Goal: Task Accomplishment & Management: Use online tool/utility

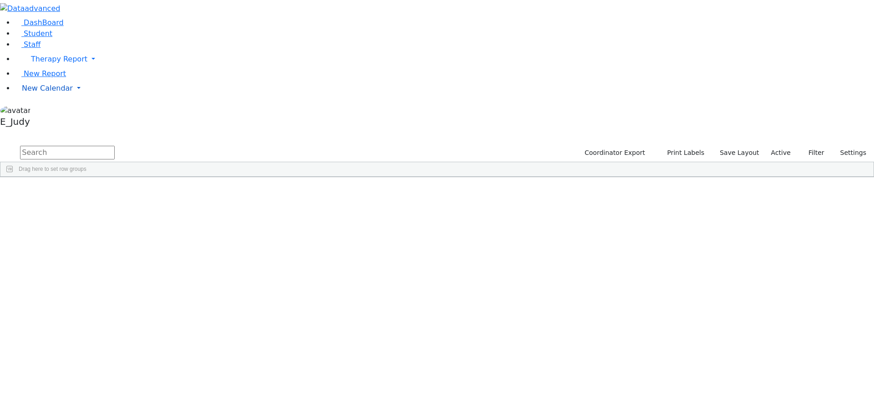
click at [91, 68] on link "New Calendar" at bounding box center [444, 59] width 859 height 18
click at [45, 111] on span "Calendar" at bounding box center [36, 106] width 33 height 9
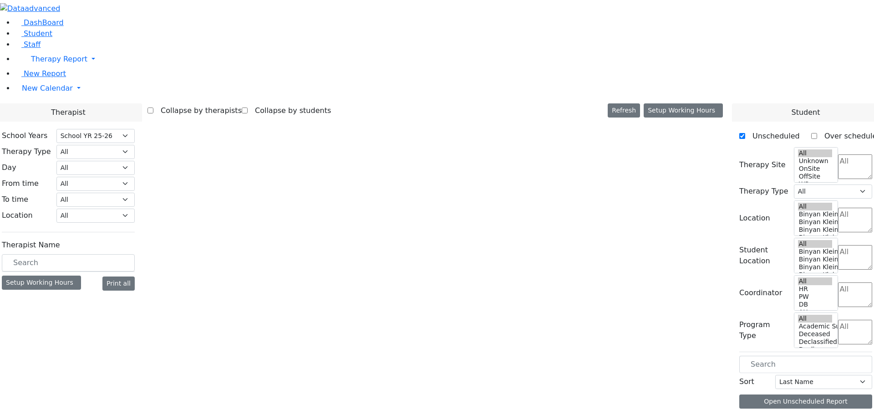
select select "212"
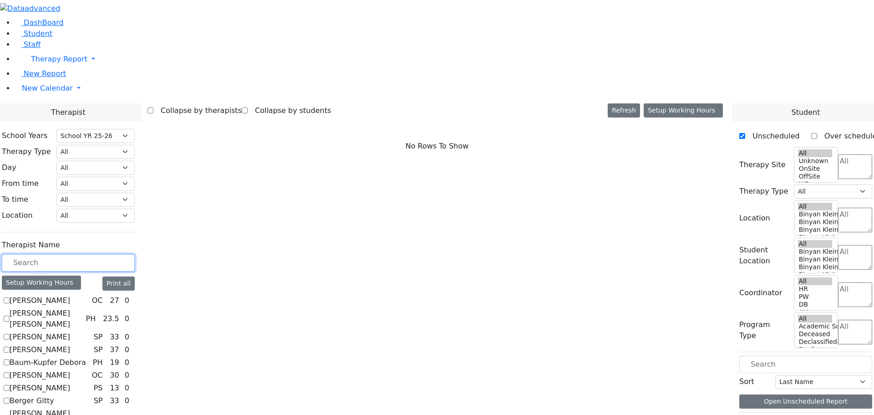
click at [135, 254] on input "text" at bounding box center [68, 262] width 133 height 17
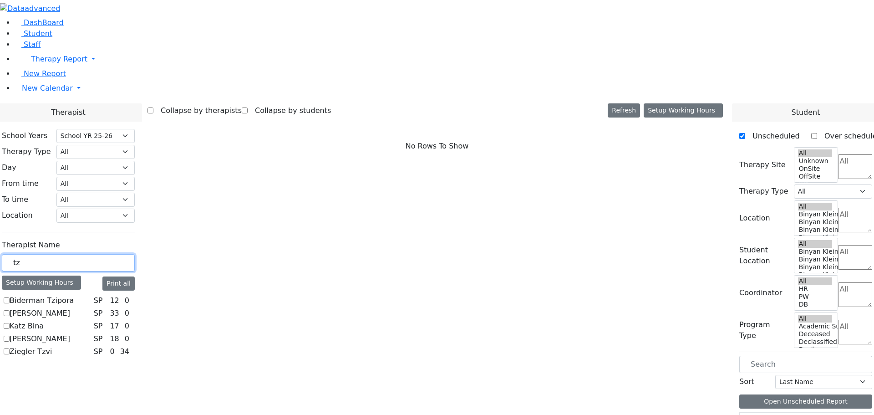
type input "tz"
click at [74, 295] on label "Biderman Tzipora" at bounding box center [42, 300] width 64 height 11
click at [10, 297] on input "Biderman Tzipora" at bounding box center [7, 300] width 6 height 6
checkbox input "true"
select select "3"
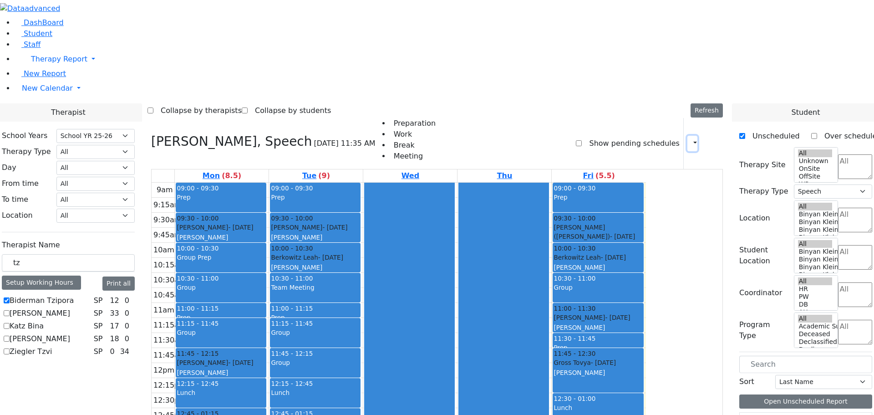
click at [690, 139] on icon "button" at bounding box center [690, 143] width 0 height 9
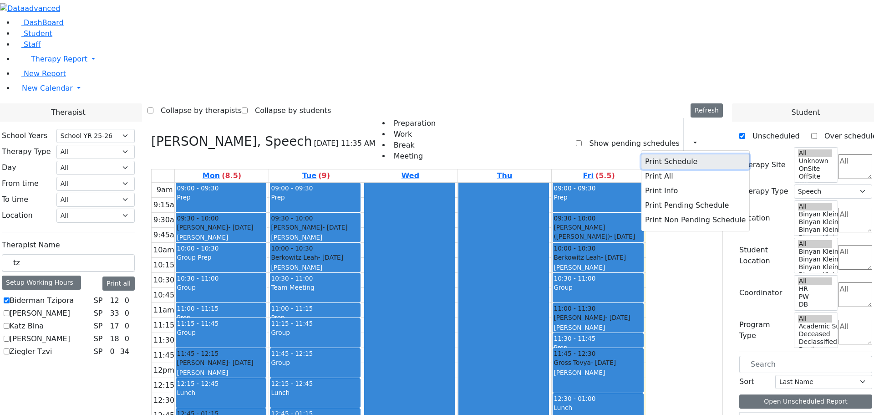
click at [652, 154] on button "Print Schedule" at bounding box center [695, 161] width 108 height 15
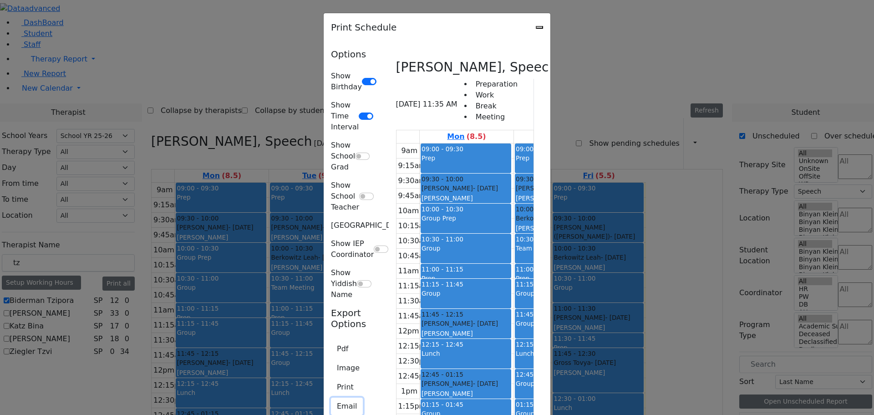
click at [331, 397] on button "Email" at bounding box center [347, 405] width 32 height 17
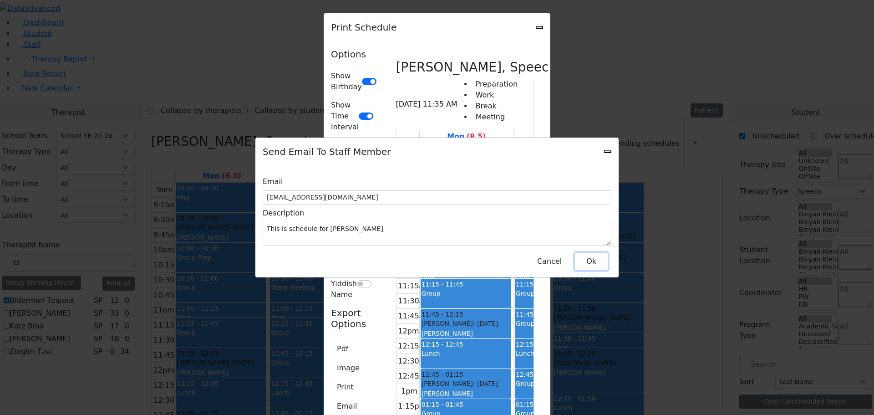
click at [585, 255] on button "Ok" at bounding box center [591, 261] width 33 height 17
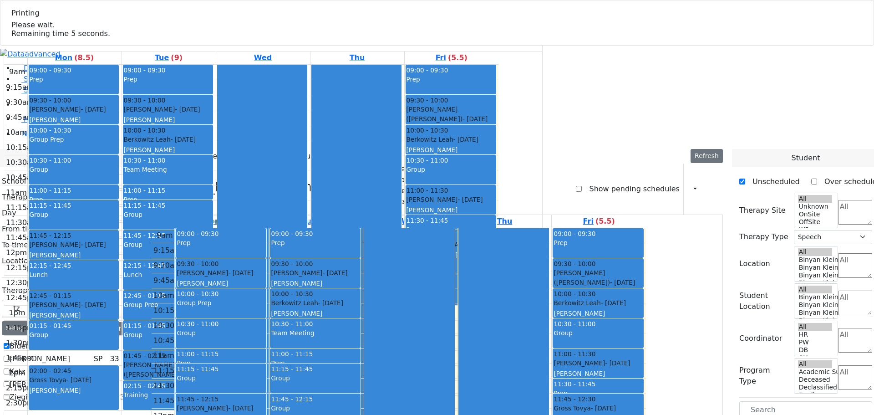
select select "212"
select select "3"
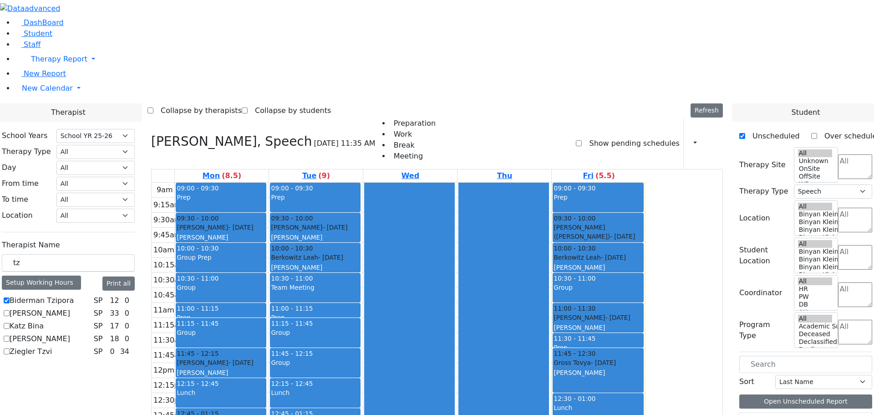
click at [70, 308] on label "[PERSON_NAME]" at bounding box center [40, 313] width 61 height 11
click at [10, 310] on input "[PERSON_NAME]" at bounding box center [7, 313] width 6 height 6
checkbox input "true"
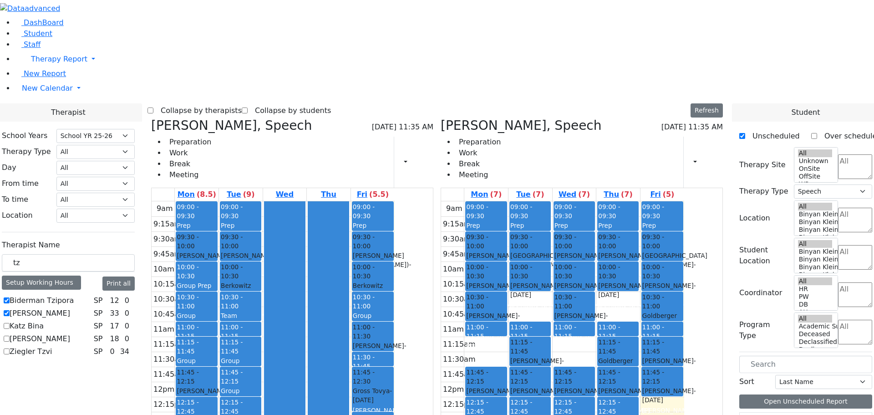
click at [74, 295] on label "Biderman Tzipora" at bounding box center [42, 300] width 64 height 11
click at [10, 297] on input "Biderman Tzipora" at bounding box center [7, 300] width 6 height 6
checkbox input "false"
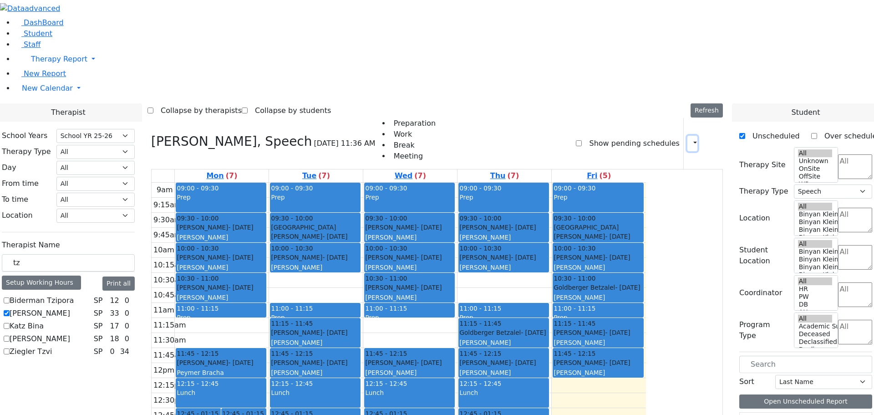
click at [690, 139] on icon "button" at bounding box center [690, 143] width 0 height 9
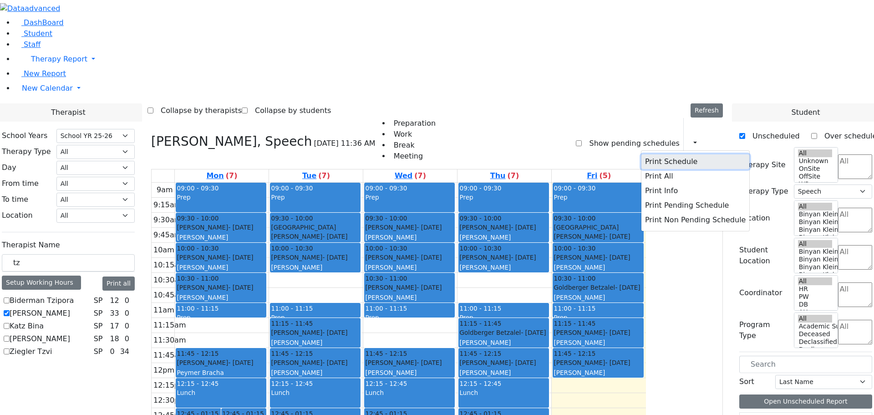
click at [646, 154] on button "Print Schedule" at bounding box center [695, 161] width 108 height 15
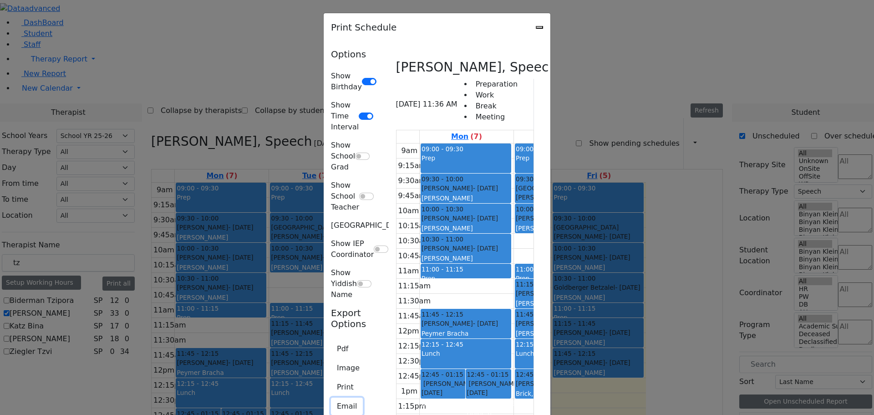
click at [331, 397] on button "Email" at bounding box center [347, 405] width 32 height 17
type input "[EMAIL_ADDRESS][DOMAIN_NAME]"
type textarea "This is schedule for [PERSON_NAME]"
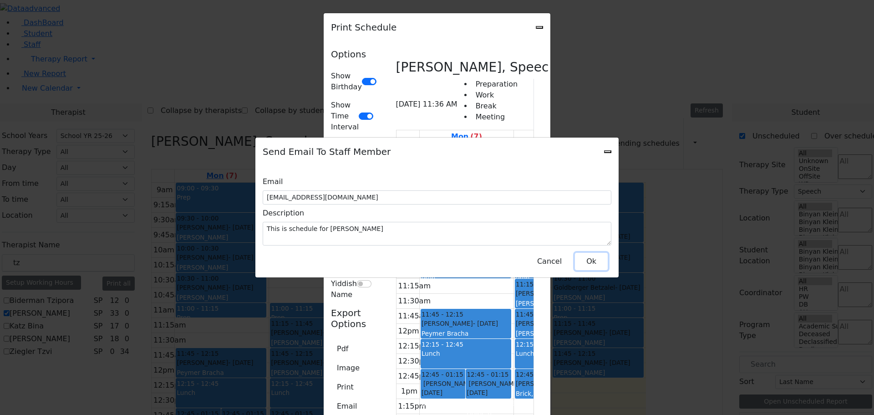
click at [597, 259] on button "Ok" at bounding box center [591, 261] width 33 height 17
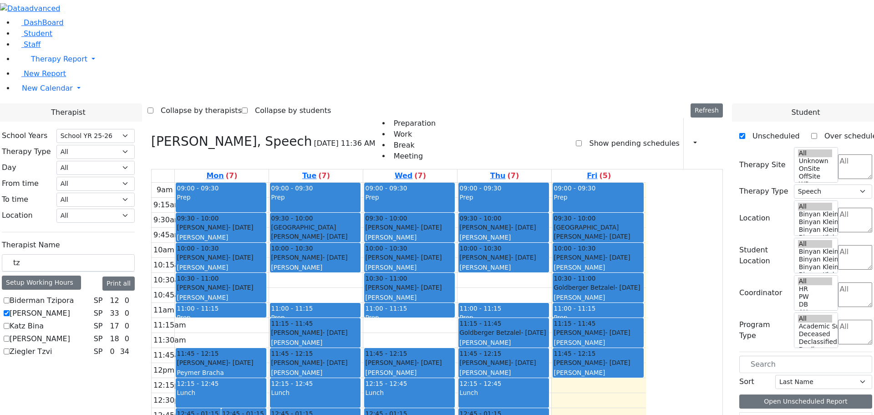
click at [70, 308] on label "[PERSON_NAME]" at bounding box center [40, 313] width 61 height 11
click at [10, 310] on input "[PERSON_NAME]" at bounding box center [7, 313] width 6 height 6
checkbox input "false"
select select
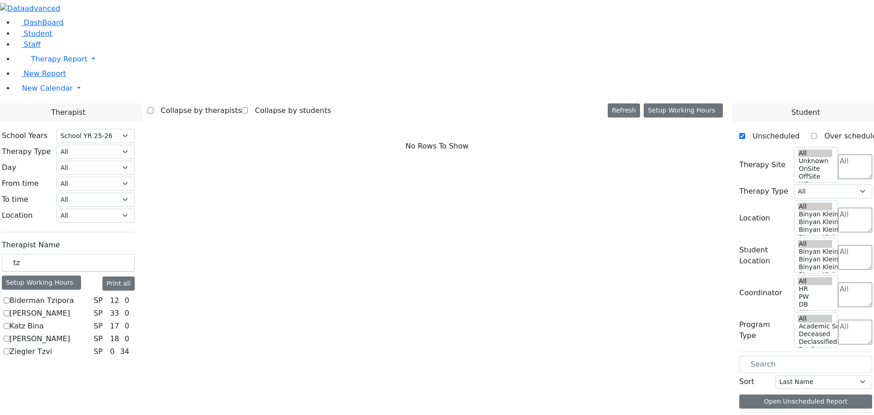
click at [44, 320] on label "Katz Bina" at bounding box center [27, 325] width 34 height 11
click at [10, 323] on input "Katz Bina" at bounding box center [7, 326] width 6 height 6
checkbox input "true"
select select "3"
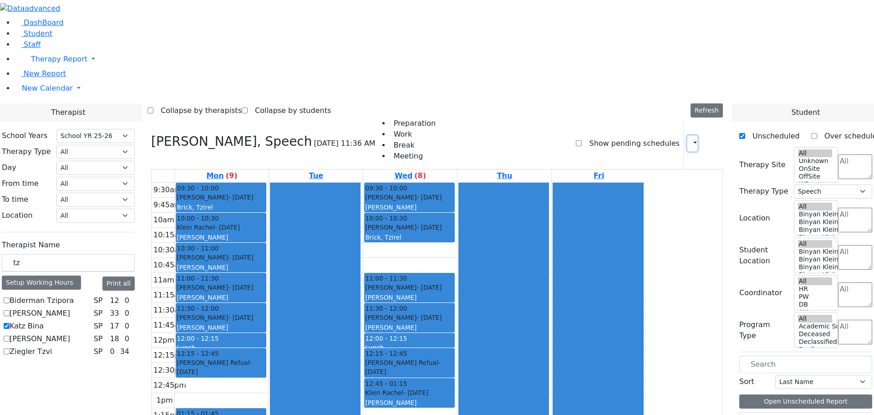
click at [690, 139] on icon "button" at bounding box center [690, 143] width 0 height 9
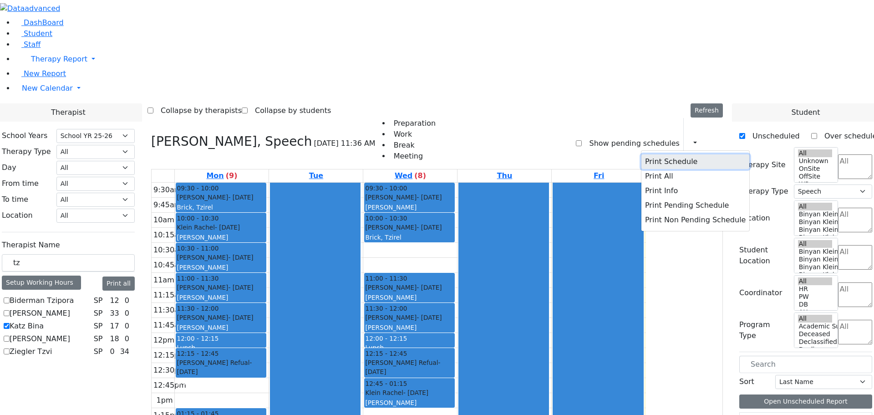
click at [648, 154] on button "Print Schedule" at bounding box center [695, 161] width 108 height 15
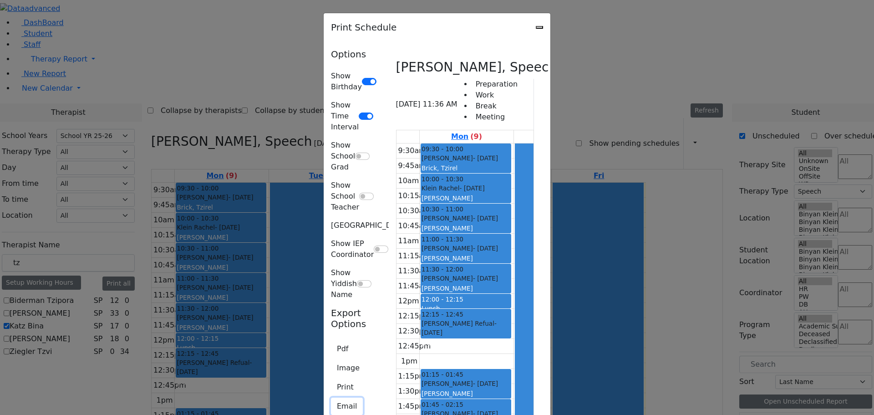
click at [331, 397] on button "Email" at bounding box center [347, 405] width 32 height 17
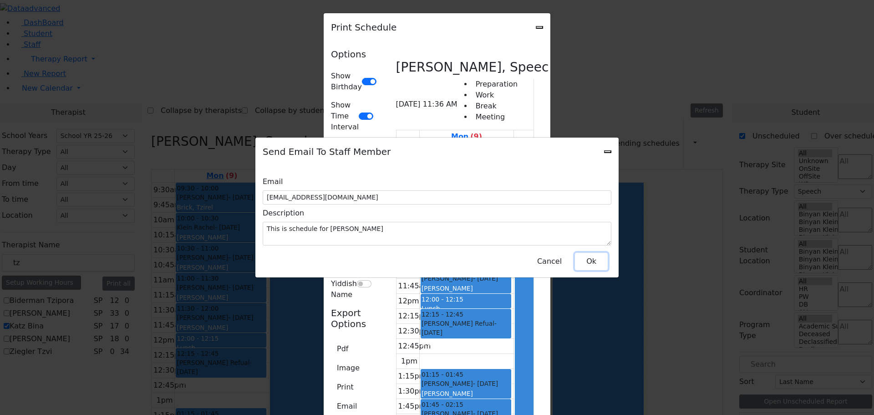
click at [585, 254] on button "Ok" at bounding box center [591, 261] width 33 height 17
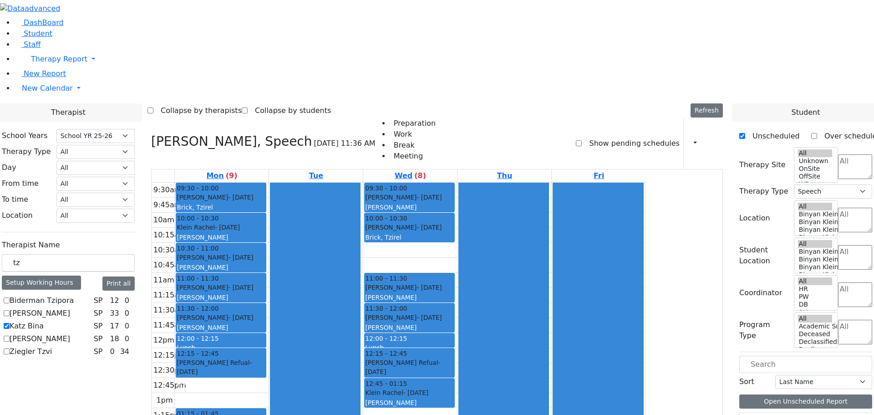
click at [44, 320] on label "Katz Bina" at bounding box center [27, 325] width 34 height 11
click at [10, 323] on input "Katz Bina" at bounding box center [7, 326] width 6 height 6
checkbox input "false"
select select
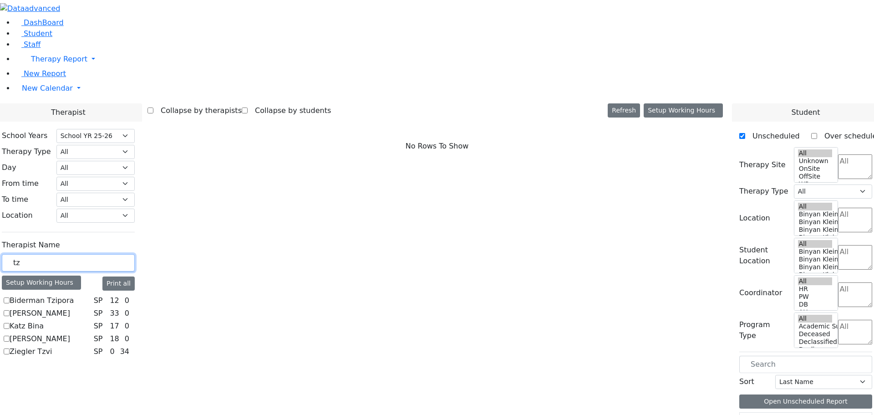
drag, startPoint x: 129, startPoint y: 157, endPoint x: 114, endPoint y: 159, distance: 14.7
click at [114, 254] on div "tz" at bounding box center [68, 263] width 133 height 18
type input "j"
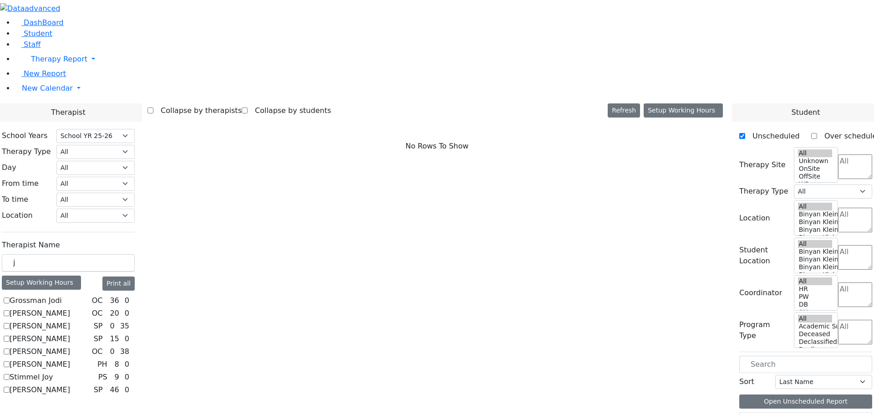
click at [53, 371] on label "Stimmel Joy" at bounding box center [31, 376] width 43 height 11
click at [10, 374] on input "Stimmel Joy" at bounding box center [7, 377] width 6 height 6
checkbox input "true"
select select "6"
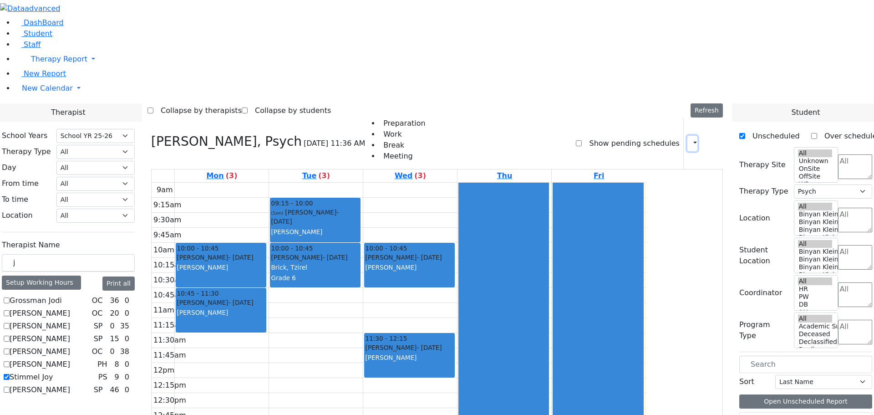
click at [690, 139] on icon "button" at bounding box center [690, 143] width 0 height 9
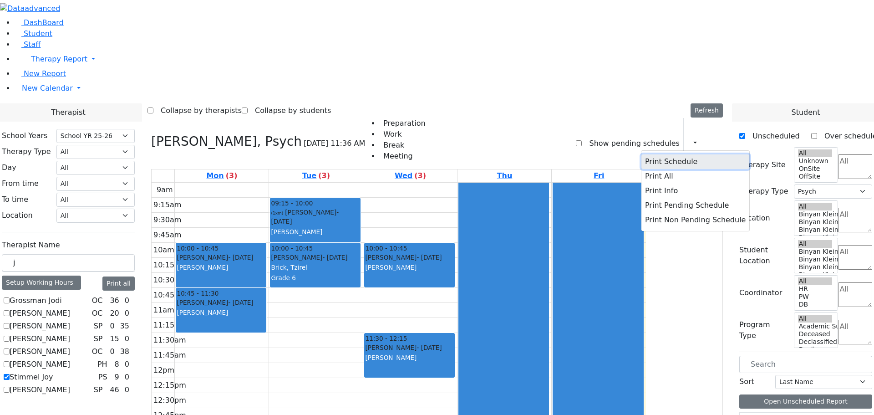
click at [653, 154] on button "Print Schedule" at bounding box center [695, 161] width 108 height 15
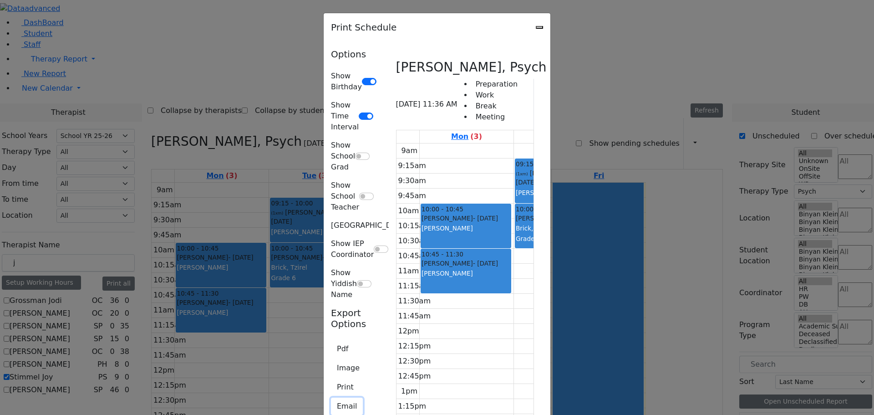
click at [331, 397] on button "Email" at bounding box center [347, 405] width 32 height 17
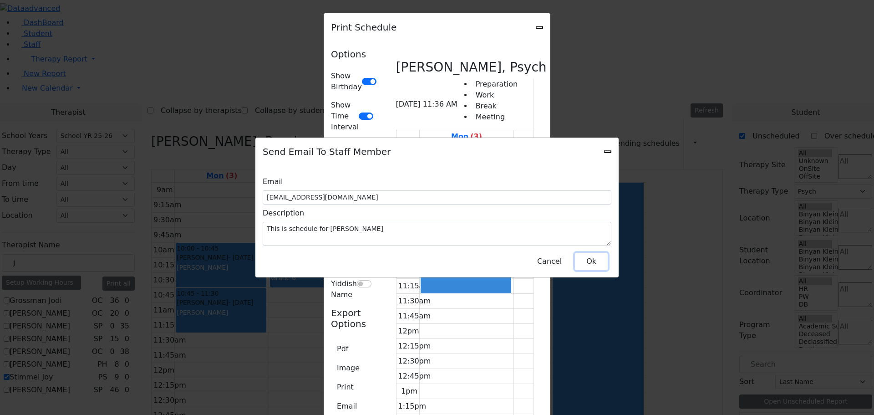
click at [584, 254] on button "Ok" at bounding box center [591, 261] width 33 height 17
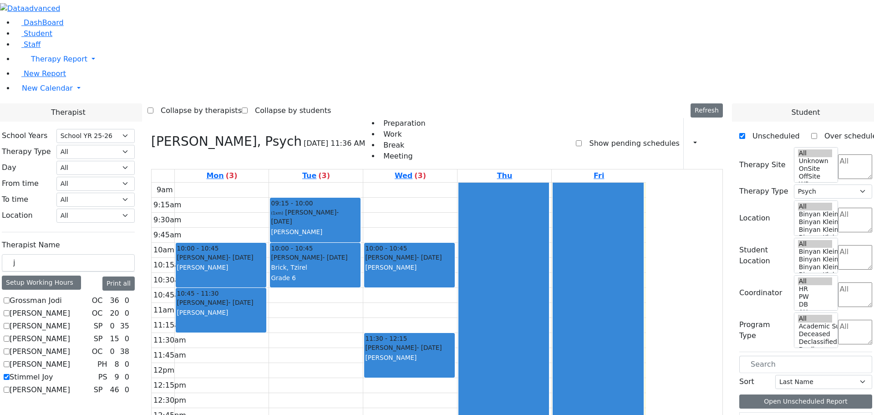
click at [53, 371] on label "Stimmel Joy" at bounding box center [31, 376] width 43 height 11
click at [10, 374] on input "Stimmel Joy" at bounding box center [7, 377] width 6 height 6
checkbox input "false"
select select
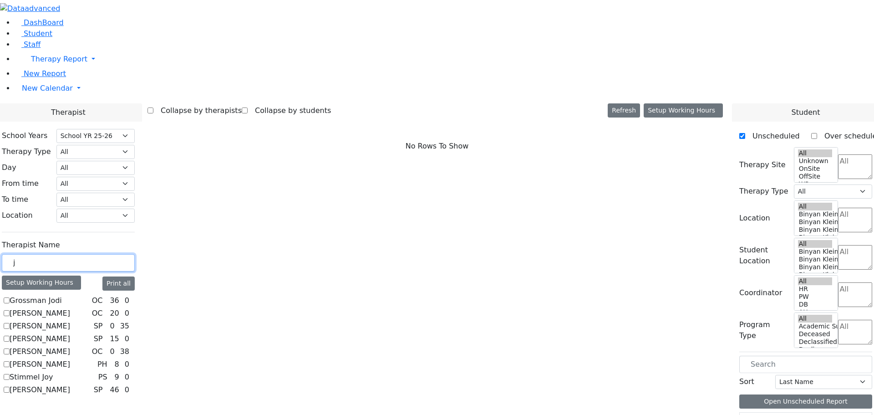
drag, startPoint x: 125, startPoint y: 162, endPoint x: 110, endPoint y: 160, distance: 15.1
click at [110, 254] on div "j" at bounding box center [68, 263] width 133 height 18
type input "re"
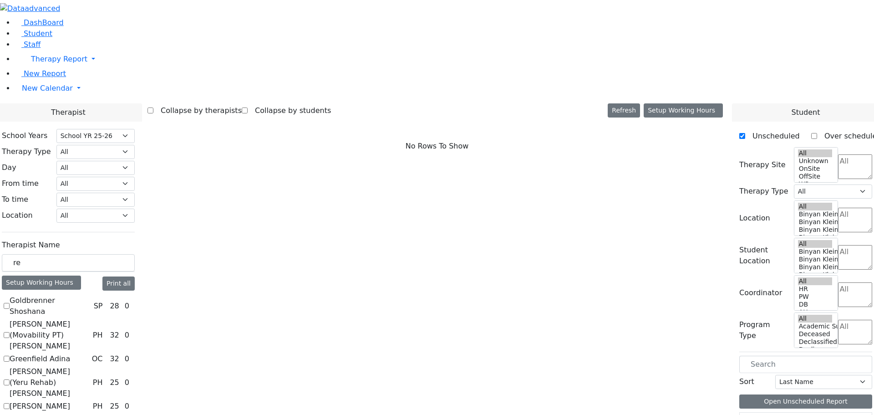
checkbox input "true"
select select "2"
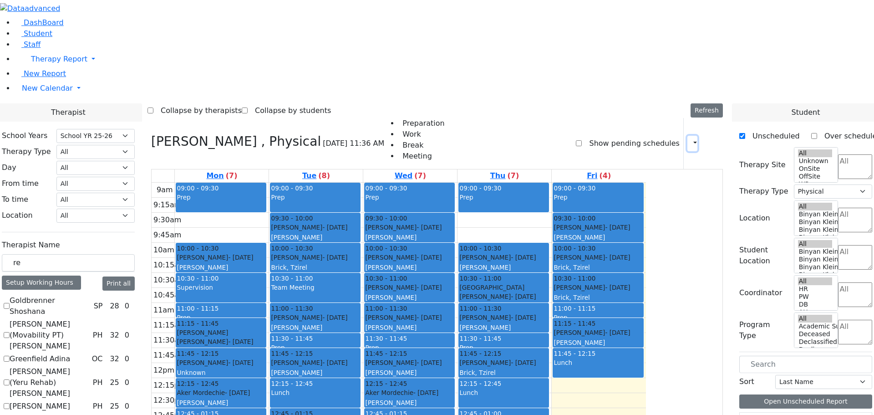
click at [690, 139] on icon "button" at bounding box center [690, 143] width 0 height 9
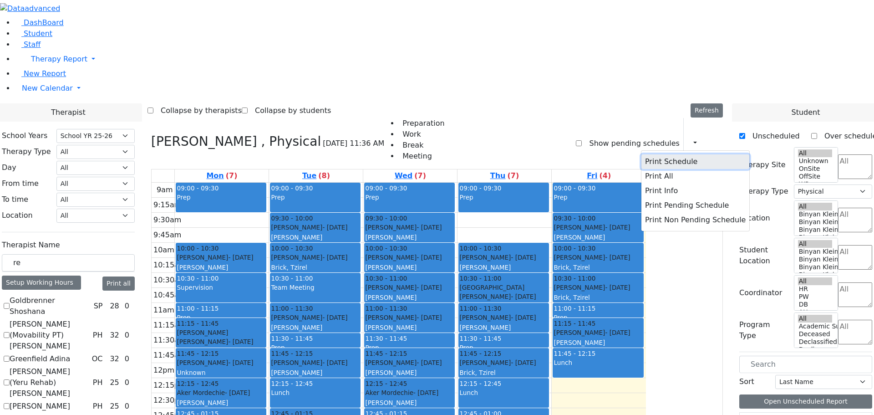
click at [651, 154] on button "Print Schedule" at bounding box center [695, 161] width 108 height 15
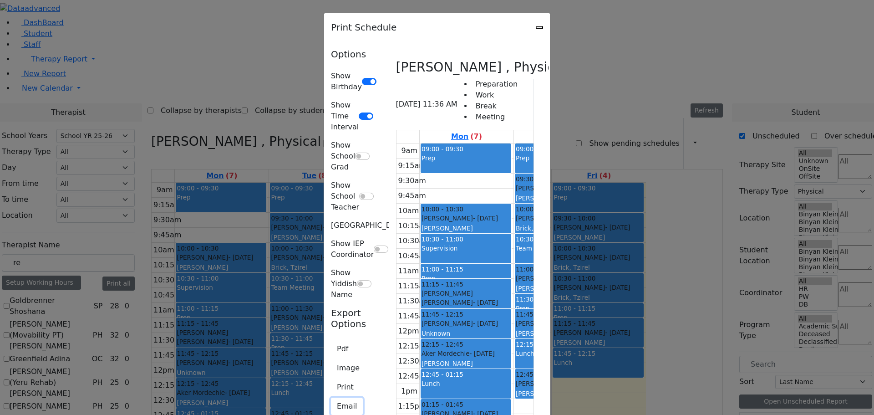
click at [331, 397] on button "Email" at bounding box center [347, 405] width 32 height 17
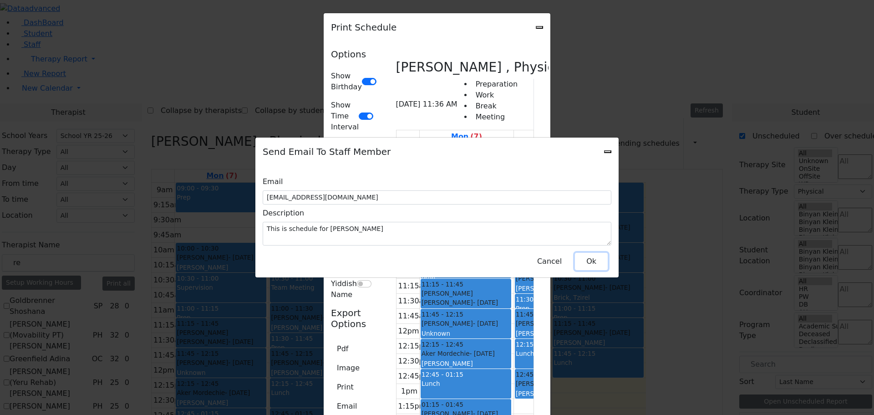
click at [583, 259] on button "Ok" at bounding box center [591, 261] width 33 height 17
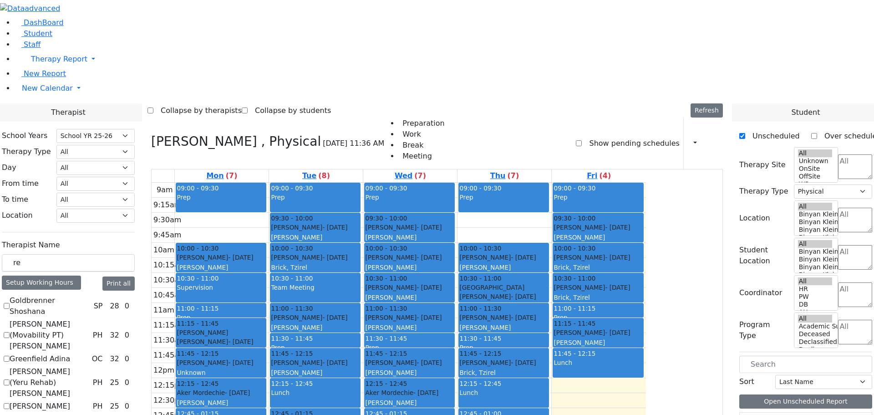
checkbox input "false"
select select
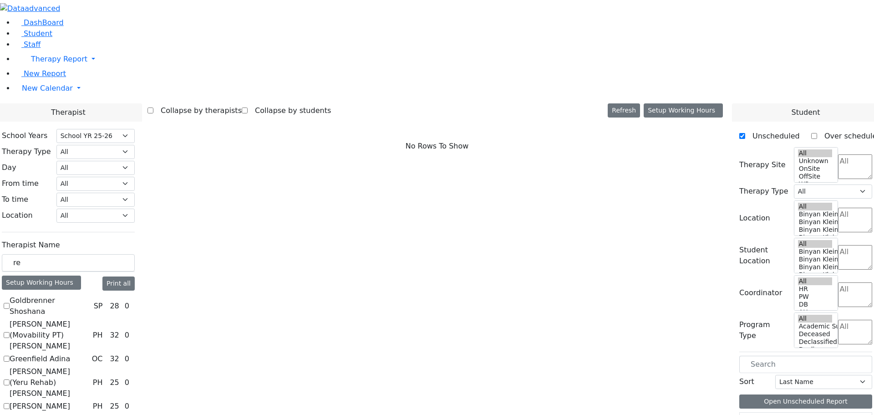
click at [111, 300] on div "[PERSON_NAME] SP 28 0 [PERSON_NAME] (Movability PT) [PERSON_NAME] PH 32 0 OC 32…" at bounding box center [68, 390] width 133 height 191
checkbox input "true"
select select "5"
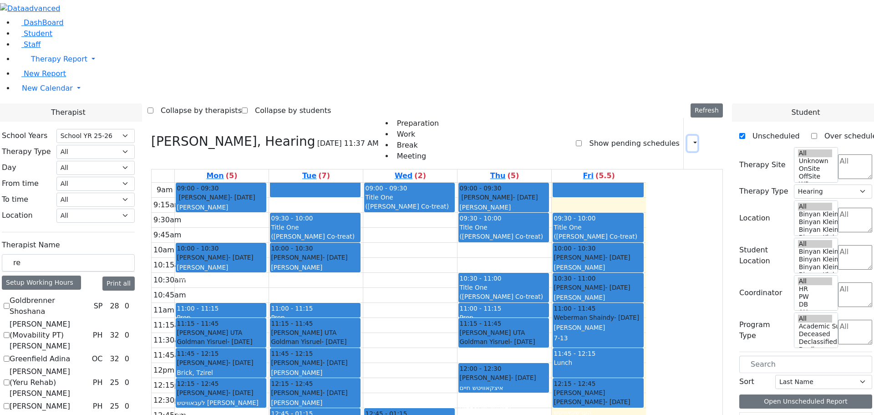
click at [690, 139] on icon "button" at bounding box center [690, 143] width 0 height 9
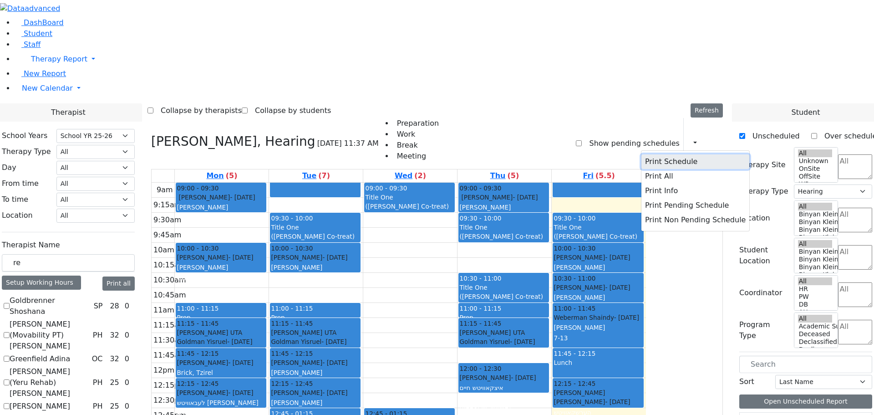
click at [672, 154] on button "Print Schedule" at bounding box center [695, 161] width 108 height 15
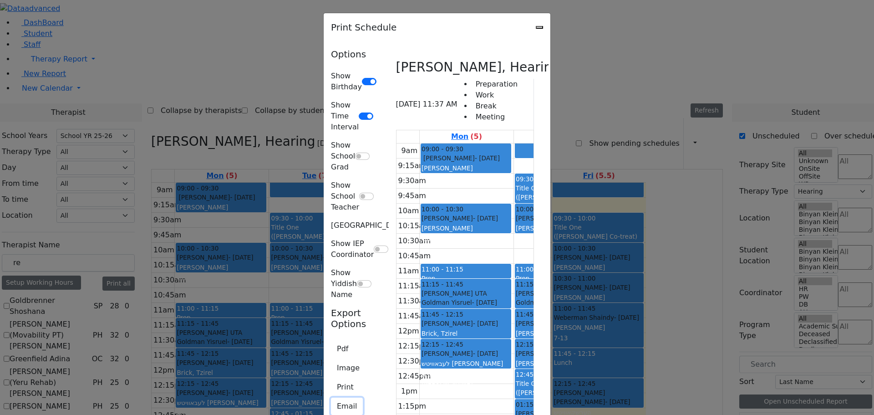
click at [331, 397] on button "Email" at bounding box center [347, 405] width 32 height 17
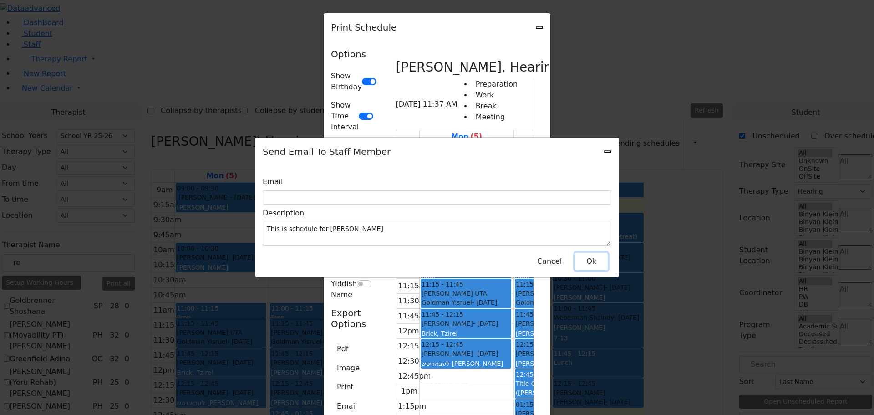
click at [595, 255] on button "Ok" at bounding box center [591, 261] width 33 height 17
click at [590, 256] on button "Ok" at bounding box center [591, 261] width 33 height 17
click at [592, 259] on button "Ok" at bounding box center [591, 261] width 33 height 17
click at [746, 22] on div "Send Email To Staff Member Email Description This is schedule for [PERSON_NAME]…" at bounding box center [437, 207] width 874 height 415
click at [233, 195] on div "Send Email To Staff Member Email Description This is schedule for [PERSON_NAME]…" at bounding box center [437, 207] width 874 height 415
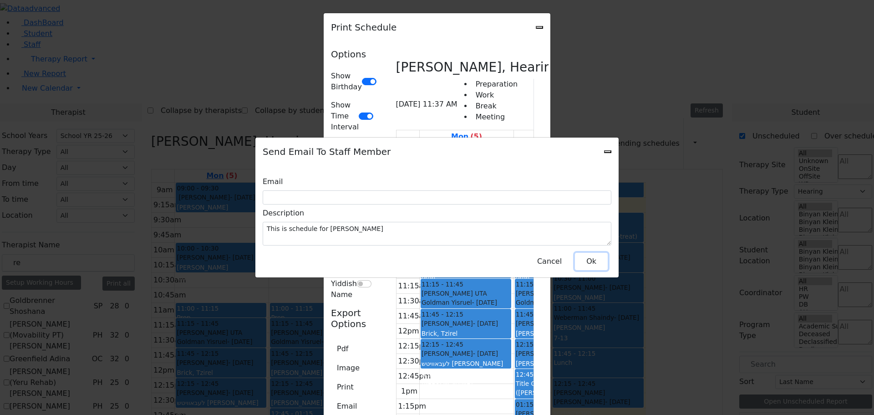
click at [581, 257] on button "Ok" at bounding box center [591, 261] width 33 height 17
click at [749, 25] on div "Send Email To Staff Member Email Description This is schedule for [PERSON_NAME]…" at bounding box center [437, 207] width 874 height 415
click at [746, 26] on div "Send Email To Staff Member Email Description This is schedule for [PERSON_NAME]…" at bounding box center [437, 207] width 874 height 415
click at [608, 152] on icon "Close" at bounding box center [608, 152] width 0 height 0
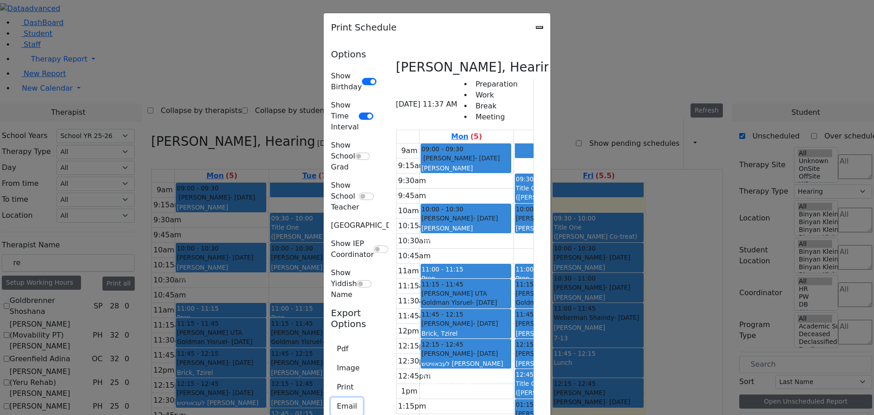
click at [331, 397] on button "Email" at bounding box center [347, 405] width 32 height 17
type textarea "This is schedule for [PERSON_NAME]"
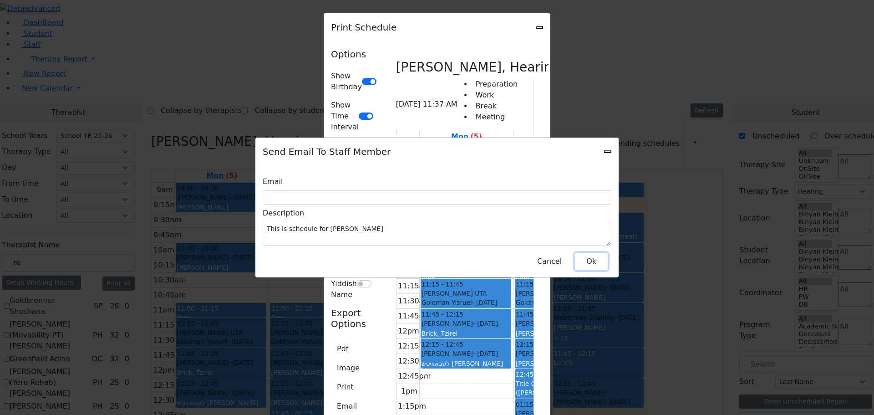
click at [579, 256] on button "Ok" at bounding box center [591, 261] width 33 height 17
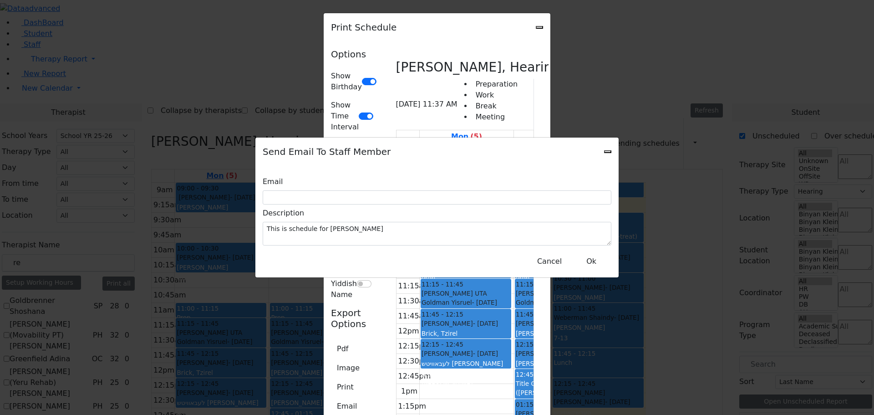
click at [865, 8] on div "Send Email To Staff Member Email Description This is schedule for [PERSON_NAME]…" at bounding box center [437, 207] width 874 height 415
click at [746, 24] on div "Send Email To Staff Member Email Description This is schedule for [PERSON_NAME]…" at bounding box center [437, 207] width 874 height 415
click at [743, 24] on div "Send Email To Staff Member Email Description This is schedule for [PERSON_NAME]…" at bounding box center [437, 207] width 874 height 415
click at [747, 24] on div "Send Email To Staff Member Email Description This is schedule for [PERSON_NAME]…" at bounding box center [437, 207] width 874 height 415
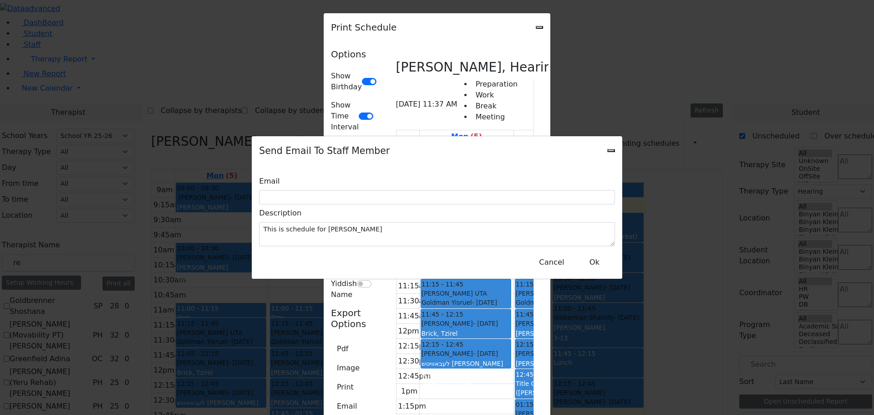
click at [747, 24] on div "Send Email To Staff Member Email Description This is schedule for [PERSON_NAME]…" at bounding box center [437, 207] width 874 height 415
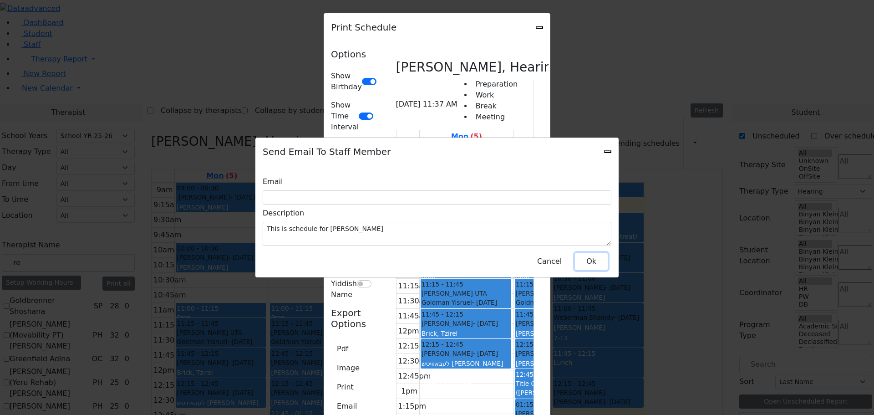
click at [583, 258] on button "Ok" at bounding box center [591, 261] width 33 height 17
click at [652, 2] on div "Send Email To Staff Member Email Description This is schedule for [PERSON_NAME]…" at bounding box center [437, 207] width 874 height 415
click at [746, 26] on div "Send Email To Staff Member Email Description This is schedule for [PERSON_NAME]…" at bounding box center [437, 207] width 874 height 415
click at [586, 259] on button "Ok" at bounding box center [591, 261] width 33 height 17
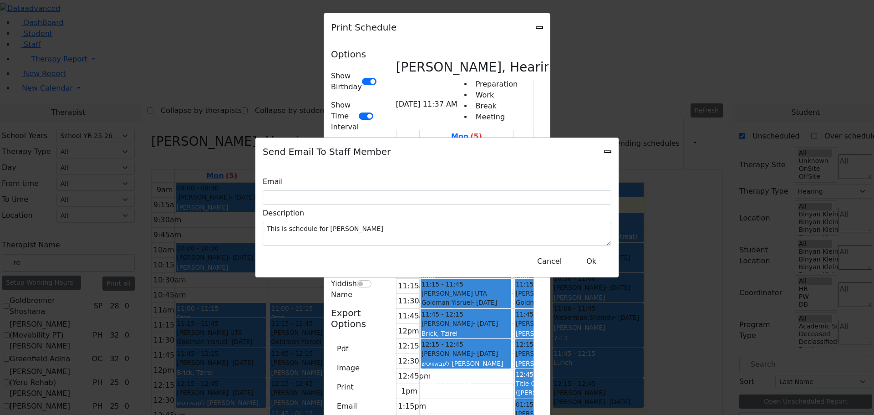
click at [608, 152] on icon "Close" at bounding box center [608, 152] width 0 height 0
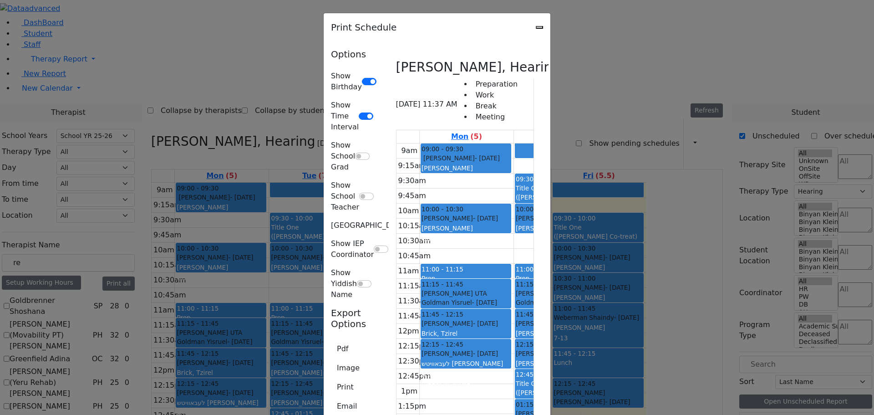
click at [550, 20] on div "Print Schedule" at bounding box center [437, 27] width 227 height 28
click at [550, 22] on div "Print Schedule" at bounding box center [437, 27] width 227 height 28
click at [539, 27] on icon "Close" at bounding box center [539, 27] width 0 height 0
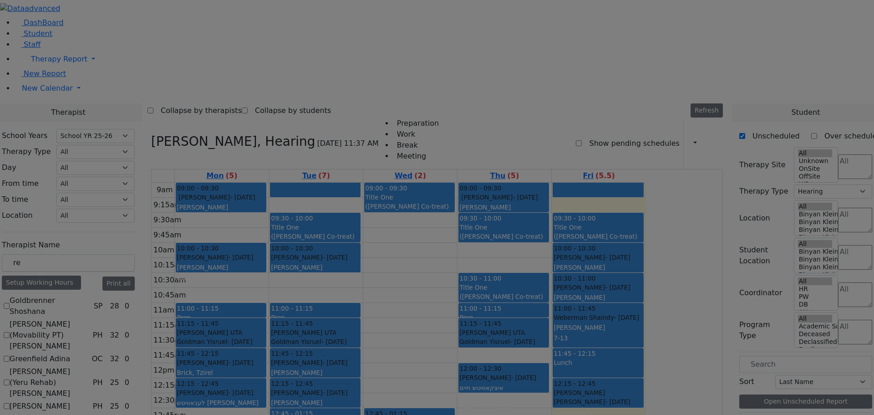
click at [746, 25] on div at bounding box center [437, 207] width 874 height 415
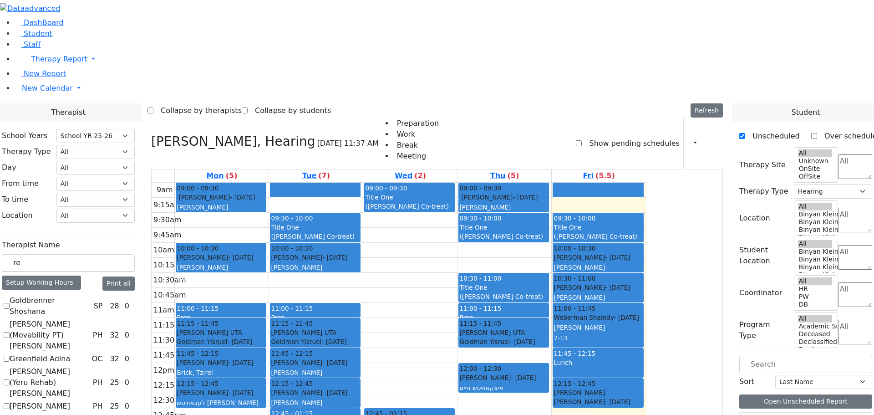
checkbox input "false"
select select
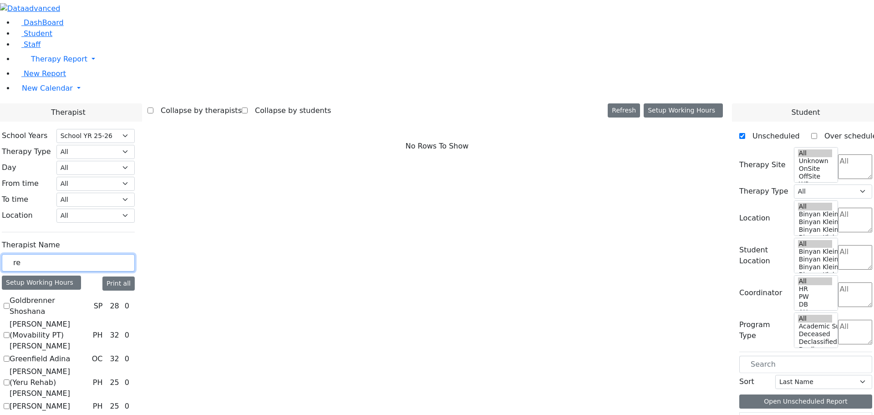
drag, startPoint x: 132, startPoint y: 156, endPoint x: 113, endPoint y: 157, distance: 18.7
click at [113, 254] on div "re" at bounding box center [68, 263] width 133 height 18
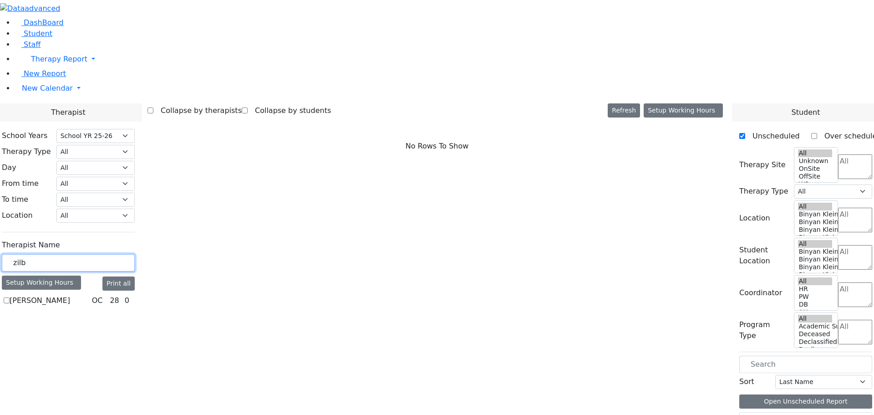
type input "zilb"
click at [70, 295] on label "[PERSON_NAME]" at bounding box center [40, 300] width 61 height 11
click at [10, 297] on input "[PERSON_NAME]" at bounding box center [7, 300] width 6 height 6
checkbox input "true"
select select "1"
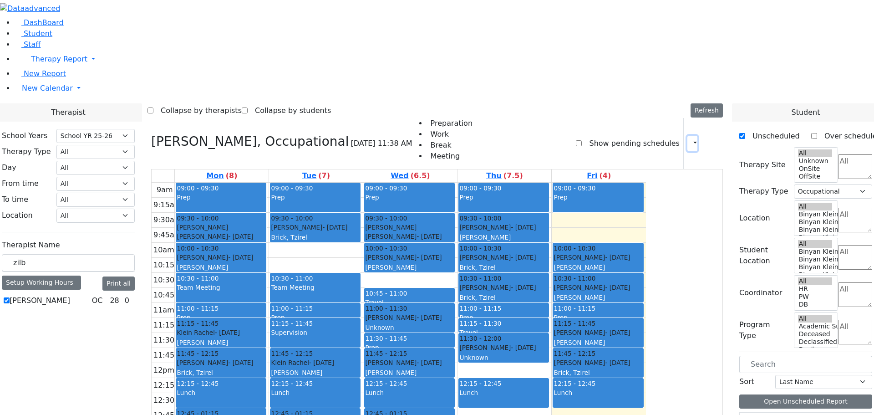
click at [690, 139] on icon "button" at bounding box center [690, 143] width 0 height 9
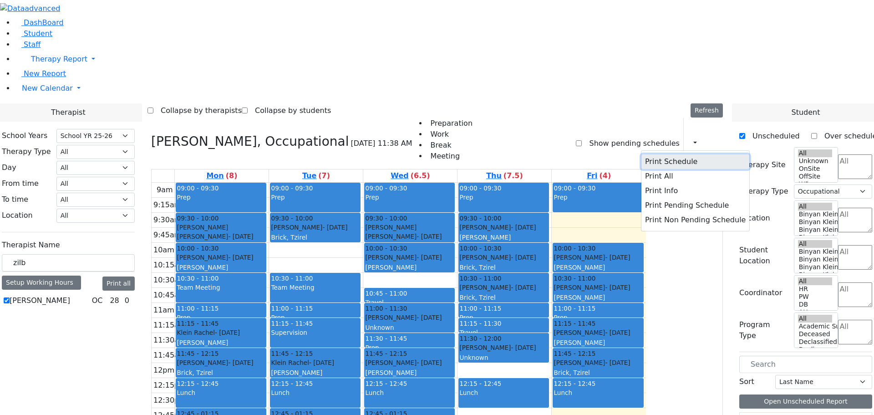
click at [665, 154] on button "Print Schedule" at bounding box center [695, 161] width 108 height 15
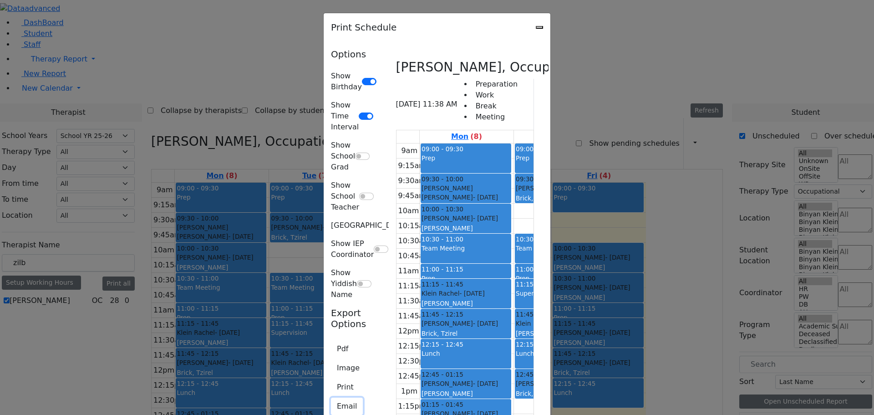
click at [331, 397] on button "Email" at bounding box center [347, 405] width 32 height 17
type input "[EMAIL_ADDRESS][DOMAIN_NAME]"
type textarea "This is schedule for [PERSON_NAME]"
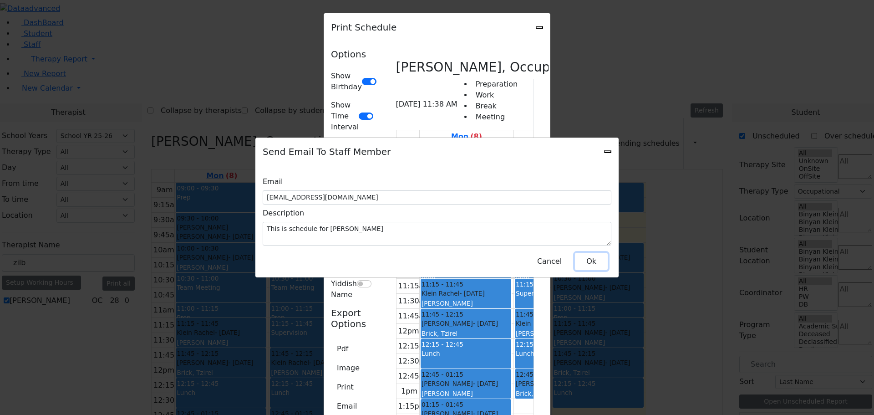
click at [594, 262] on button "Ok" at bounding box center [591, 261] width 33 height 17
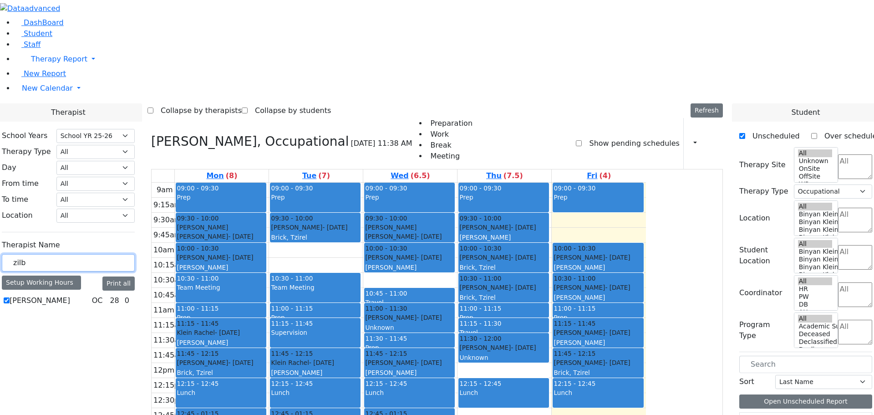
drag, startPoint x: 137, startPoint y: 159, endPoint x: 111, endPoint y: 155, distance: 25.8
click at [111, 254] on div "zilb" at bounding box center [68, 263] width 133 height 18
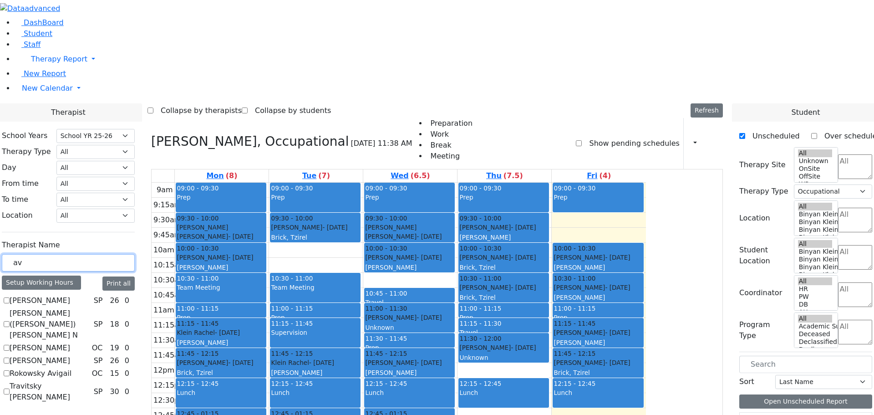
type input "av"
click at [90, 308] on label "[PERSON_NAME] ([PERSON_NAME]) [PERSON_NAME] N" at bounding box center [50, 324] width 81 height 33
click at [10, 321] on input "[PERSON_NAME] ([PERSON_NAME]) [PERSON_NAME] N" at bounding box center [7, 324] width 6 height 6
checkbox input "true"
select select "3"
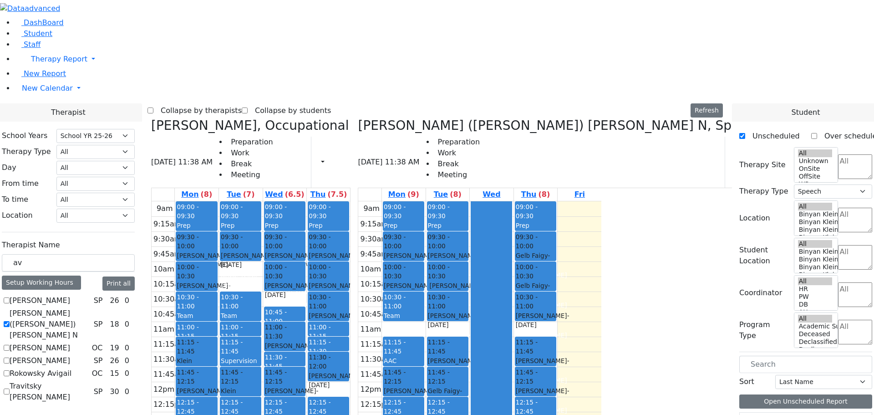
click at [151, 118] on icon at bounding box center [151, 125] width 0 height 15
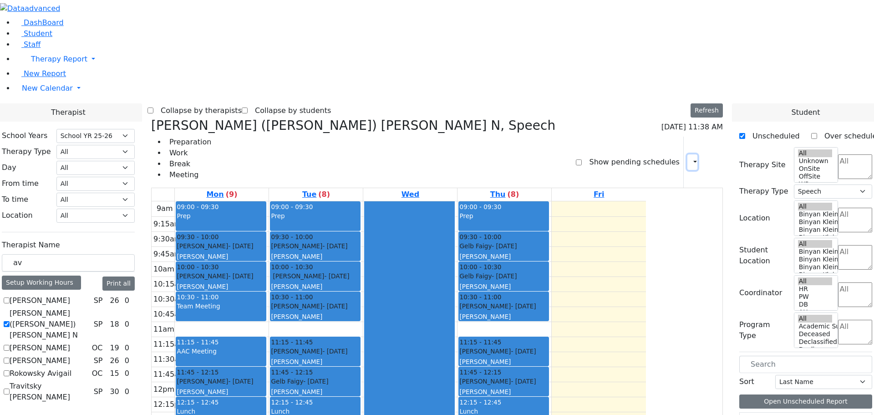
click at [690, 157] on icon "button" at bounding box center [690, 161] width 0 height 9
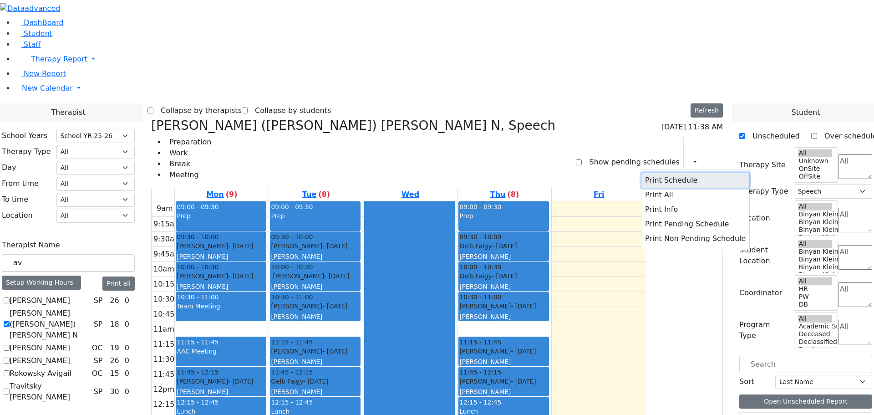
click at [674, 173] on button "Print Schedule" at bounding box center [695, 180] width 108 height 15
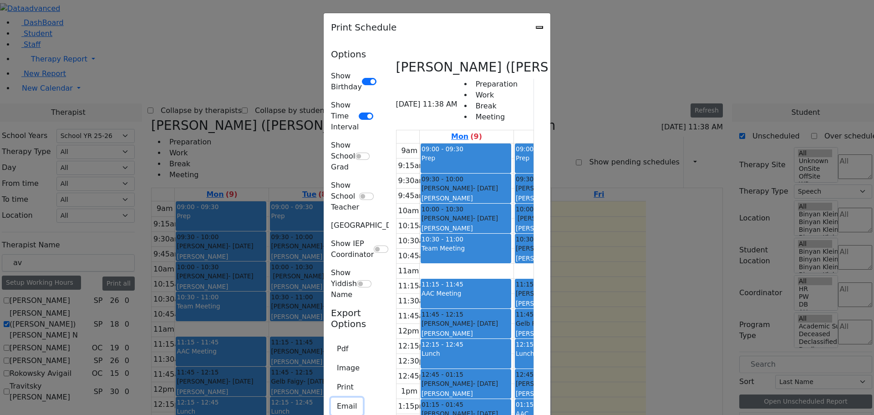
click at [331, 397] on button "Email" at bounding box center [347, 405] width 32 height 17
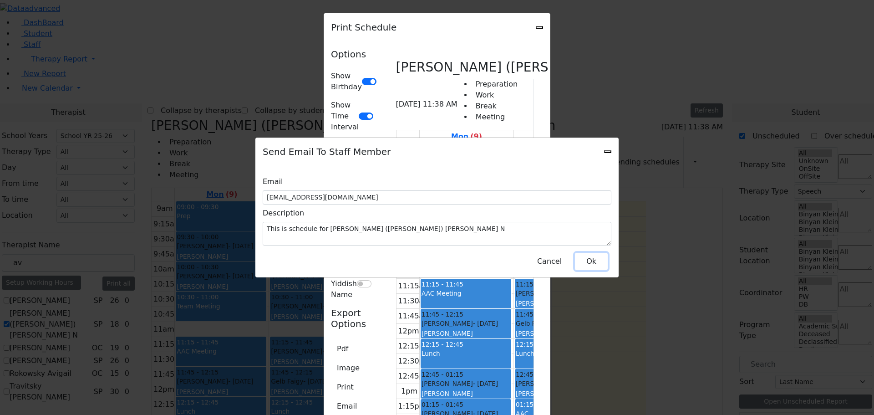
click at [586, 255] on button "Ok" at bounding box center [591, 261] width 33 height 17
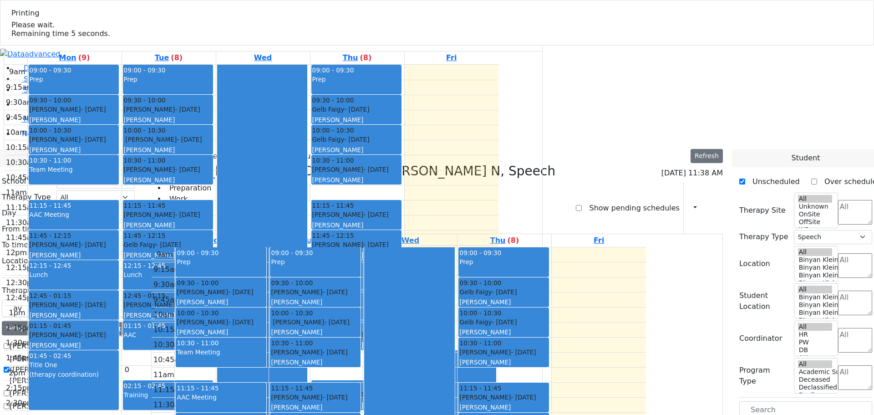
select select "212"
select select "3"
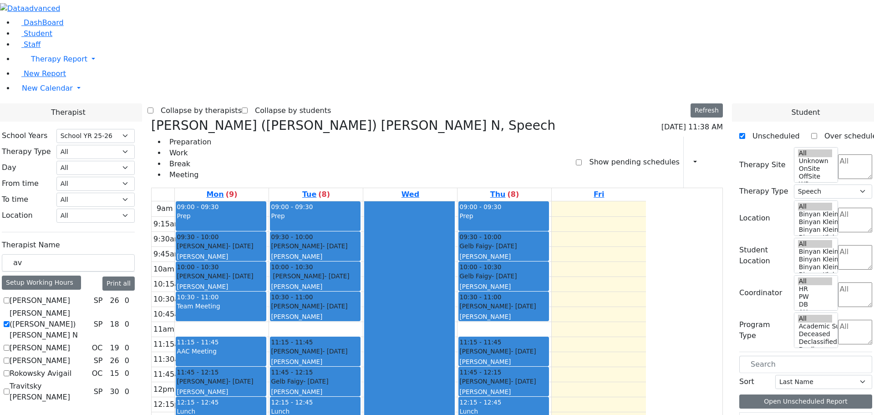
click at [90, 308] on label "[PERSON_NAME] ([PERSON_NAME]) [PERSON_NAME] N" at bounding box center [50, 324] width 81 height 33
click at [10, 321] on input "[PERSON_NAME] ([PERSON_NAME]) [PERSON_NAME] N" at bounding box center [7, 324] width 6 height 6
checkbox input "false"
select select
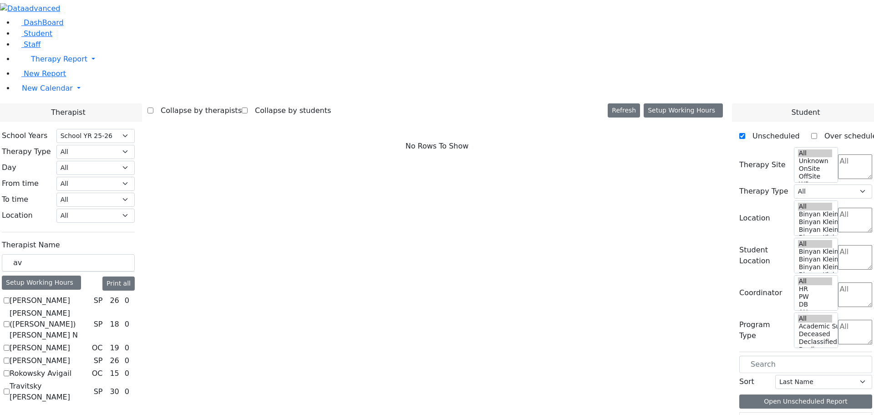
click at [71, 368] on label "Rokowsky Avigail" at bounding box center [41, 373] width 62 height 11
click at [10, 370] on input "Rokowsky Avigail" at bounding box center [7, 373] width 6 height 6
checkbox input "true"
select select "1"
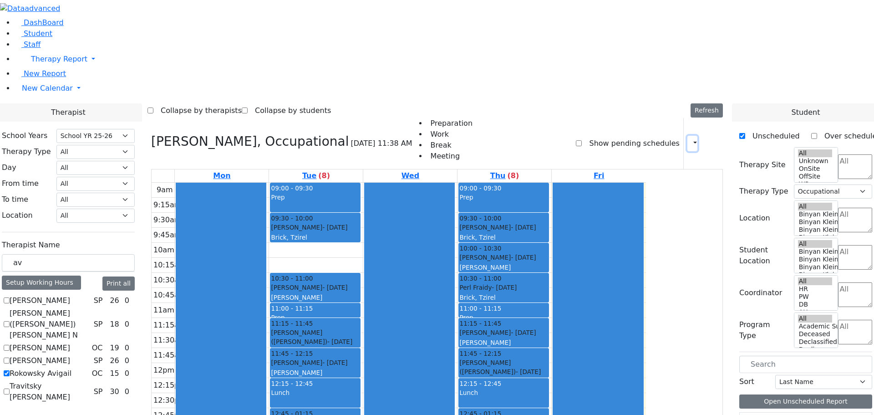
click at [690, 139] on icon "button" at bounding box center [690, 143] width 0 height 9
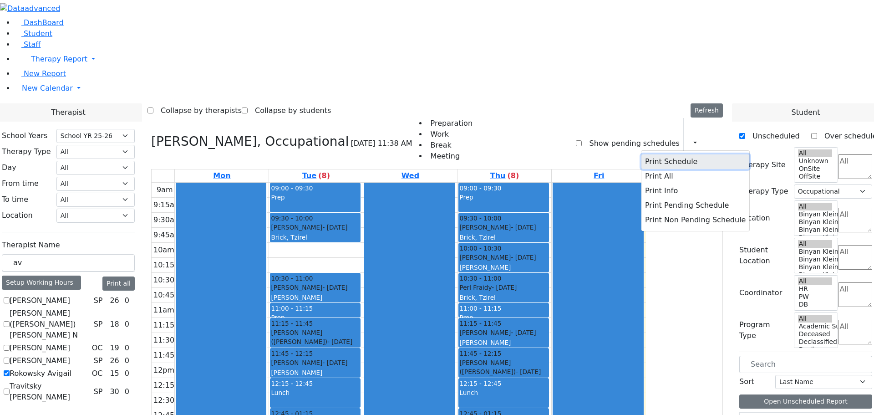
click at [665, 154] on button "Print Schedule" at bounding box center [695, 161] width 108 height 15
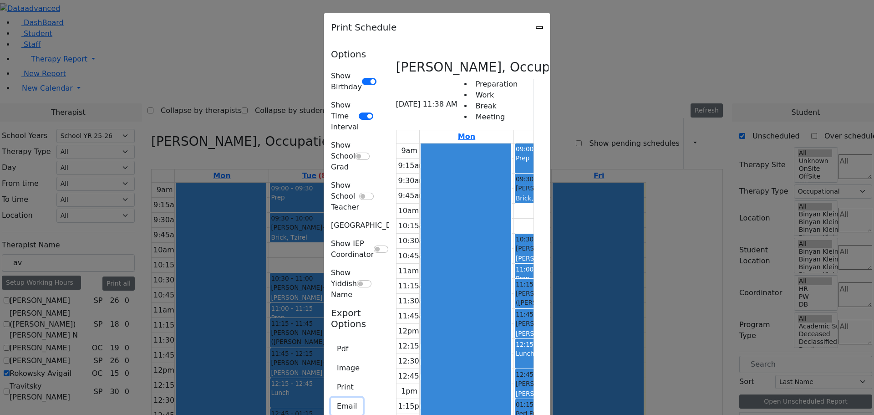
drag, startPoint x: 242, startPoint y: 195, endPoint x: 254, endPoint y: 196, distance: 11.4
click at [331, 397] on button "Email" at bounding box center [347, 405] width 32 height 17
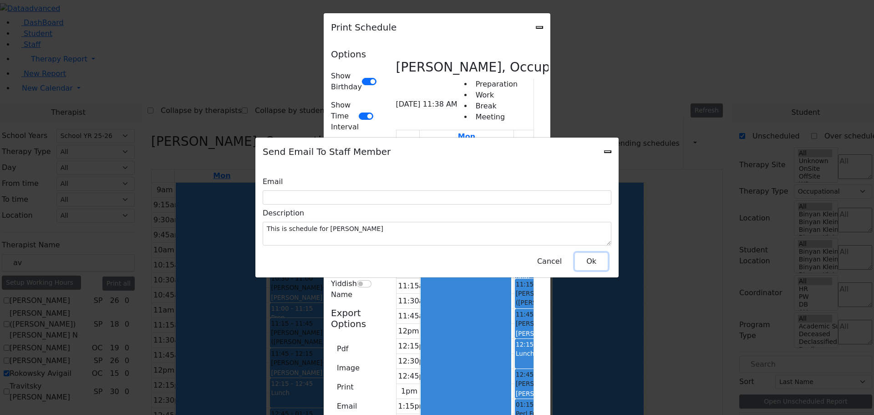
click at [594, 259] on button "Ok" at bounding box center [591, 261] width 33 height 17
click at [608, 152] on icon "Close" at bounding box center [608, 152] width 0 height 0
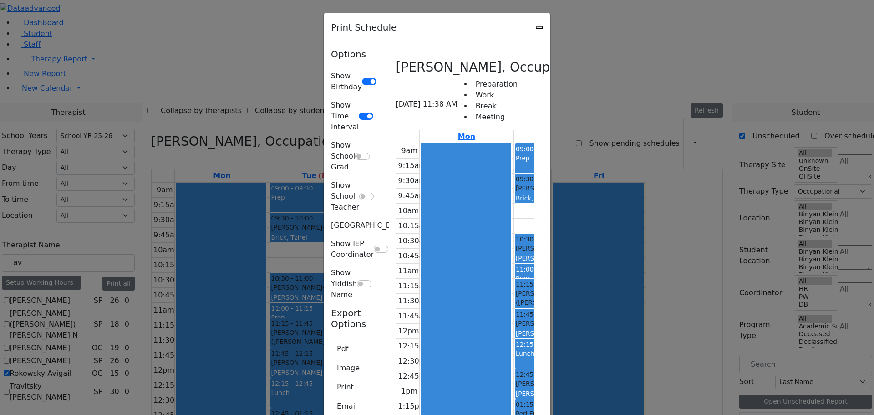
click at [539, 27] on icon "Close" at bounding box center [539, 27] width 0 height 0
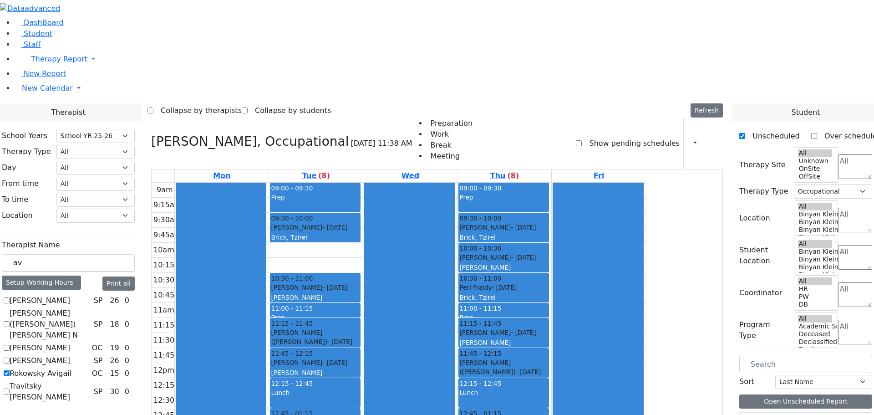
click at [71, 368] on label "Rokowsky Avigail" at bounding box center [41, 373] width 62 height 11
click at [10, 370] on input "Rokowsky Avigail" at bounding box center [7, 373] width 6 height 6
checkbox input "false"
select select
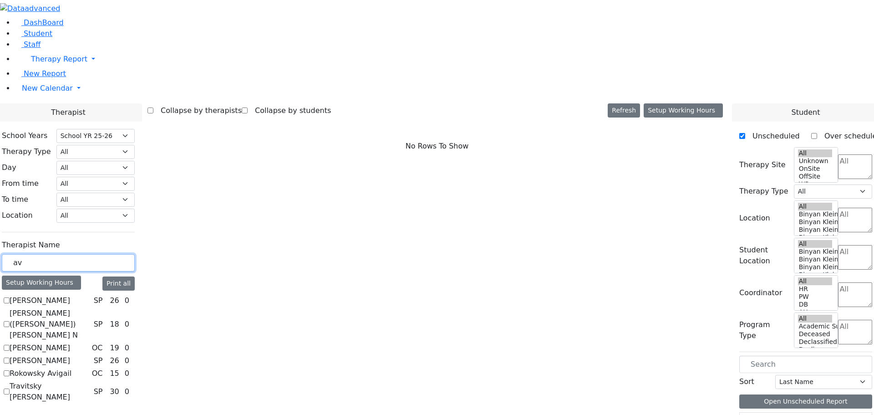
drag, startPoint x: 134, startPoint y: 158, endPoint x: 97, endPoint y: 157, distance: 37.3
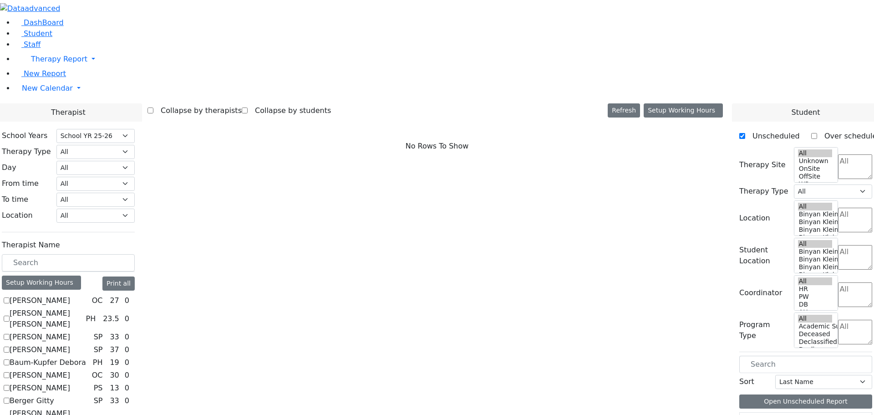
click at [70, 382] on label "[PERSON_NAME]" at bounding box center [40, 387] width 61 height 11
click at [10, 385] on input "[PERSON_NAME]" at bounding box center [7, 388] width 6 height 6
checkbox input "true"
select select "6"
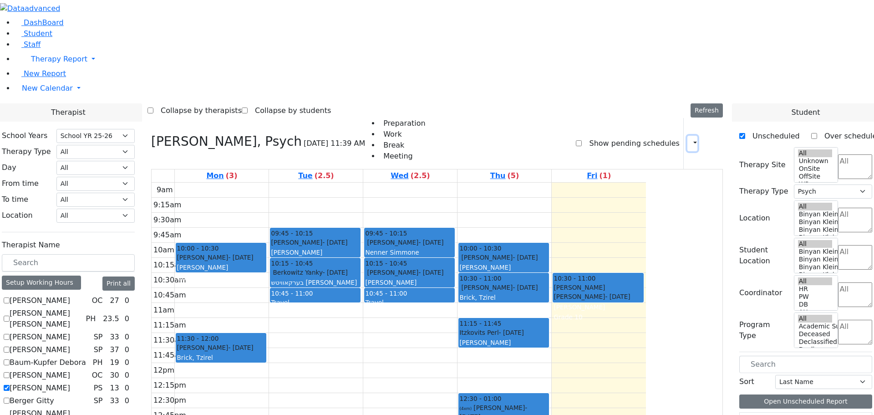
click at [690, 139] on icon "button" at bounding box center [690, 143] width 0 height 9
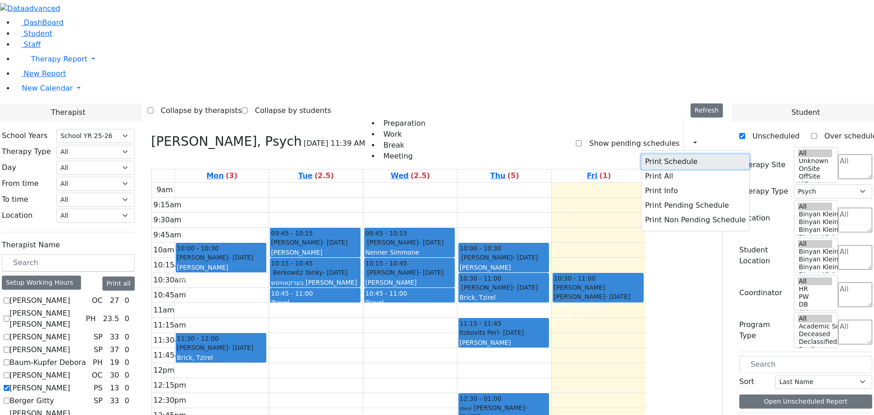
click at [648, 154] on button "Print Schedule" at bounding box center [695, 161] width 108 height 15
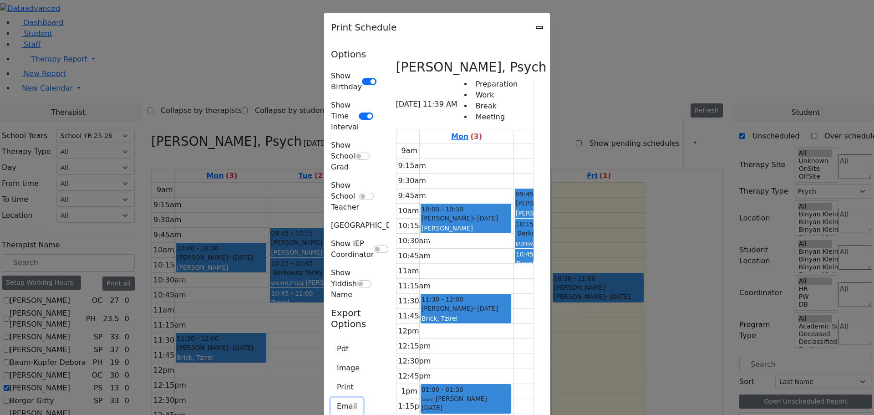
click at [331, 397] on button "Email" at bounding box center [347, 405] width 32 height 17
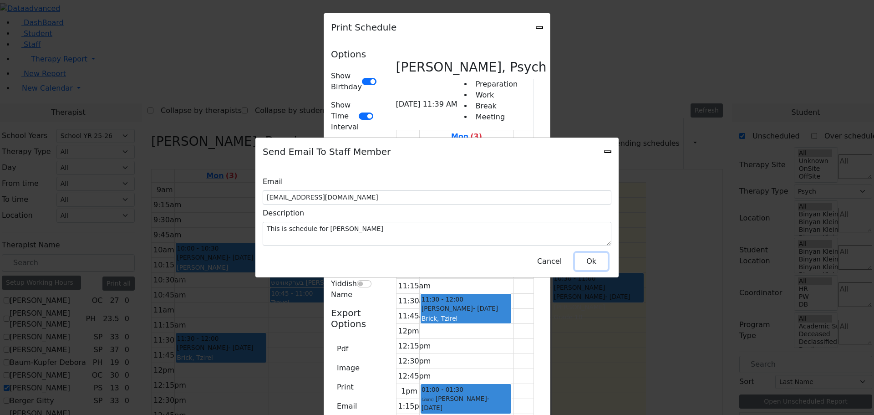
click at [589, 254] on button "Ok" at bounding box center [591, 261] width 33 height 17
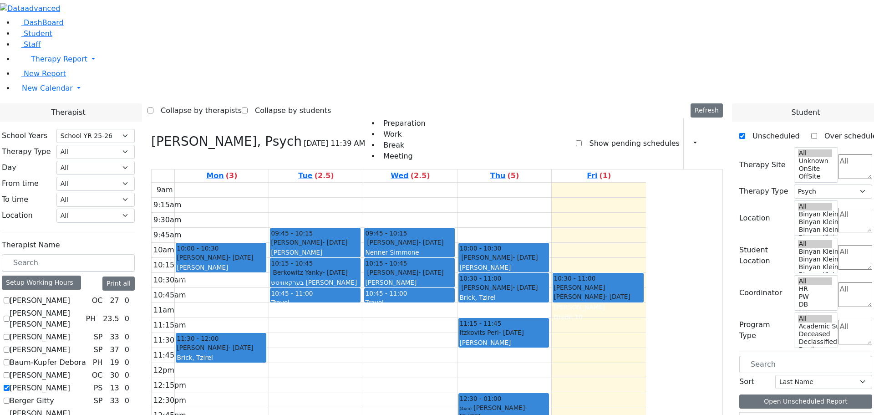
click at [70, 382] on label "[PERSON_NAME]" at bounding box center [40, 387] width 61 height 11
click at [10, 385] on input "[PERSON_NAME]" at bounding box center [7, 388] width 6 height 6
checkbox input "false"
select select
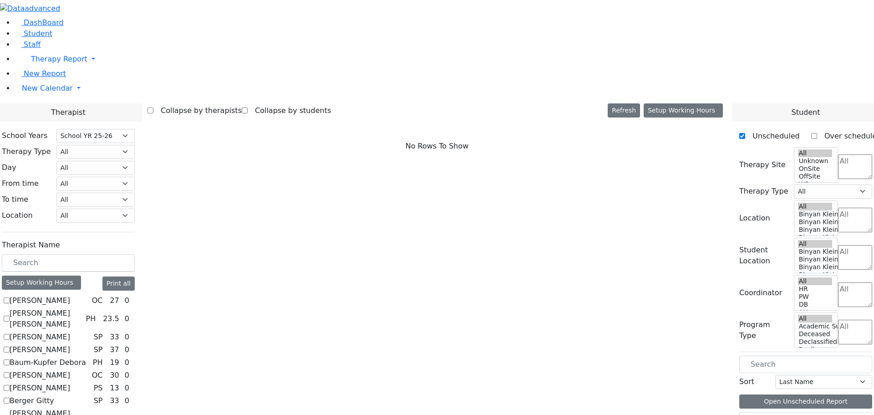
scroll to position [91, 0]
checkbox input "true"
select select "4"
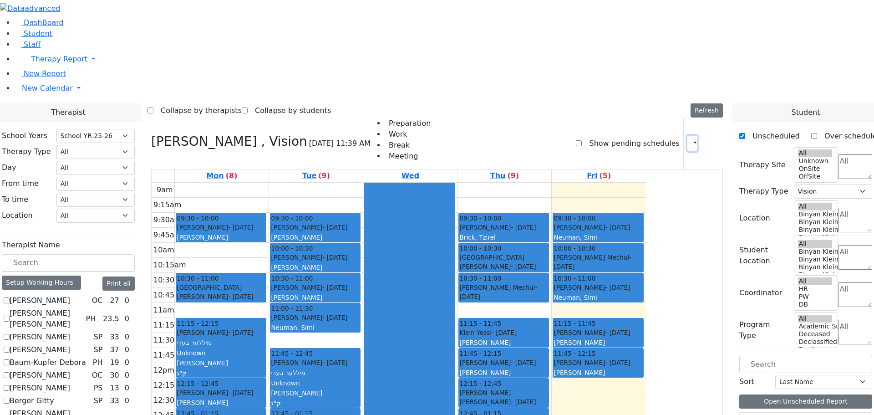
click at [690, 139] on icon "button" at bounding box center [690, 143] width 0 height 9
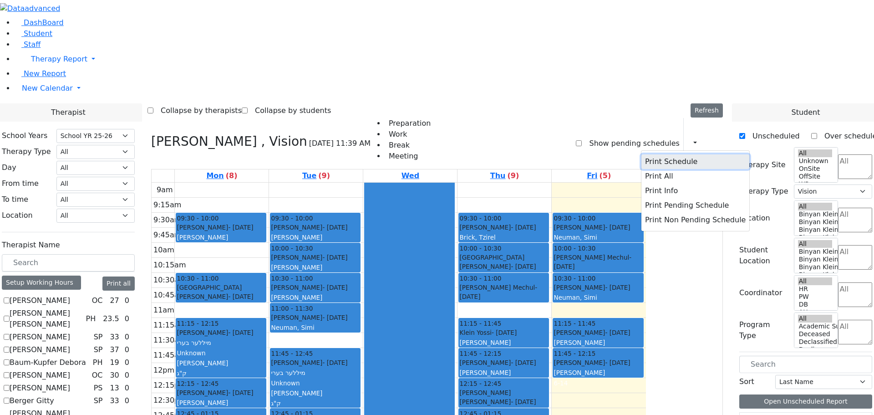
click at [663, 154] on button "Print Schedule" at bounding box center [695, 161] width 108 height 15
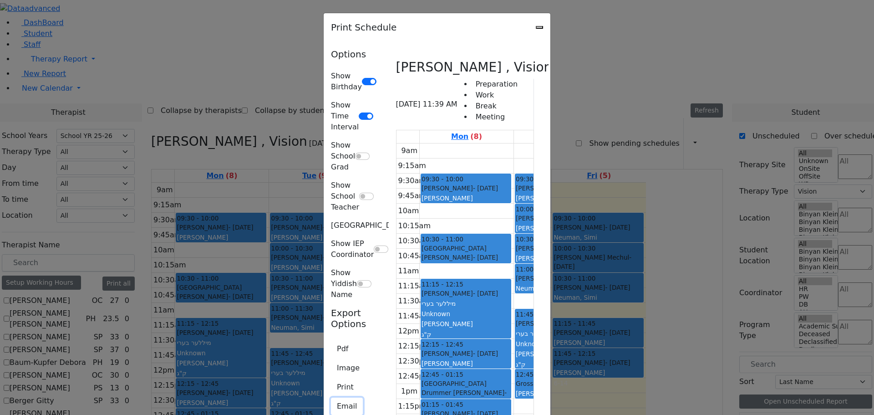
click at [331, 397] on button "Email" at bounding box center [347, 405] width 32 height 17
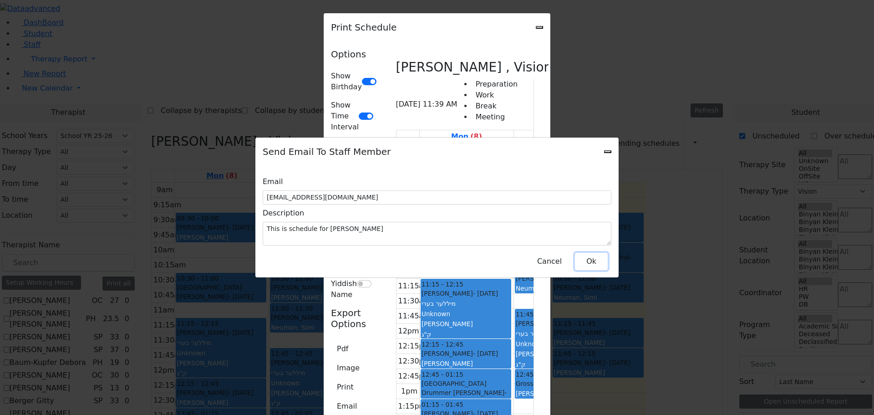
click at [592, 258] on button "Ok" at bounding box center [591, 261] width 33 height 17
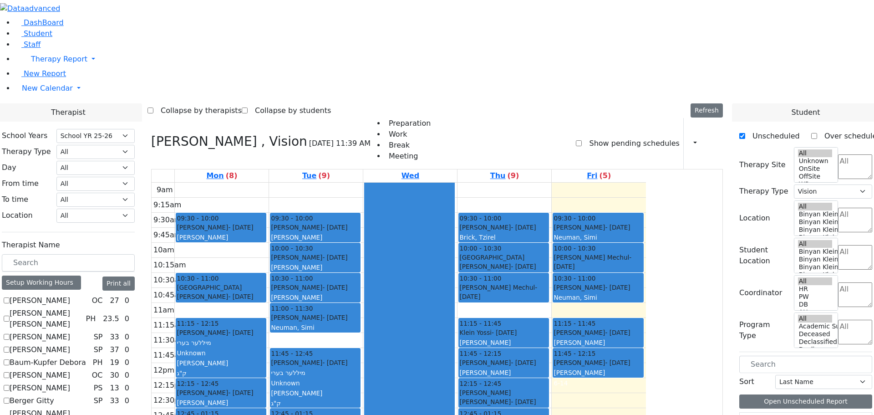
checkbox input "false"
select select
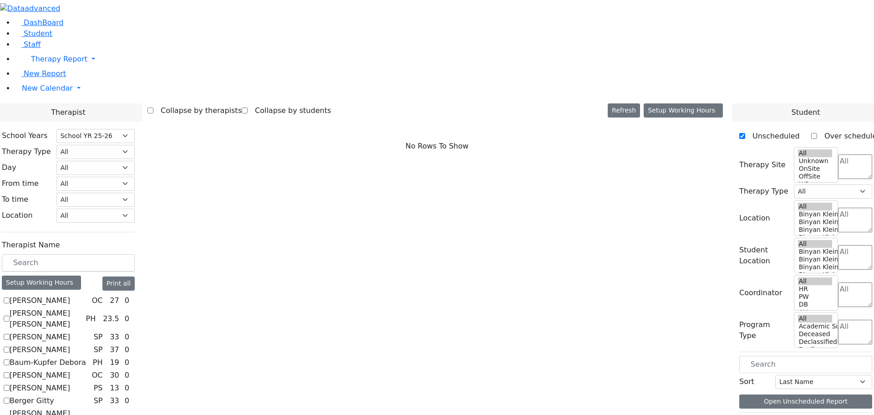
scroll to position [637, 0]
checkbox input "true"
select select "1"
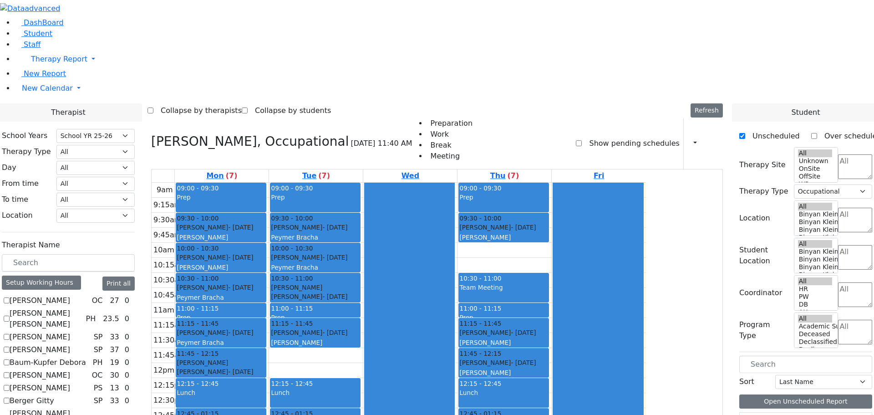
scroll to position [683, 0]
checkbox input "false"
select select
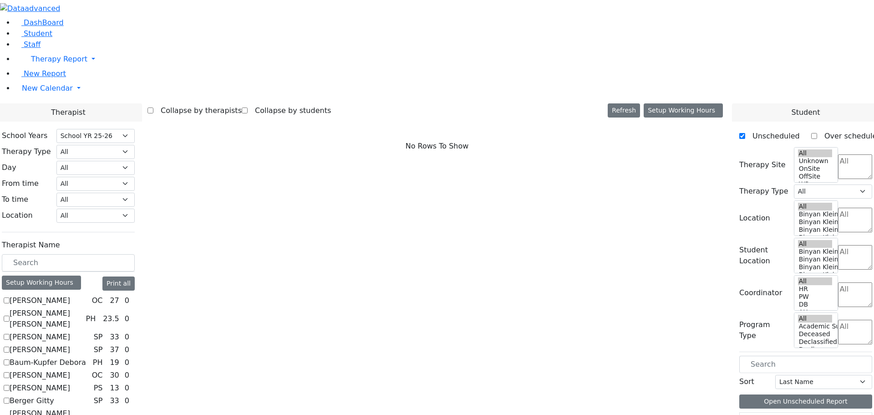
checkbox input "true"
select select "3"
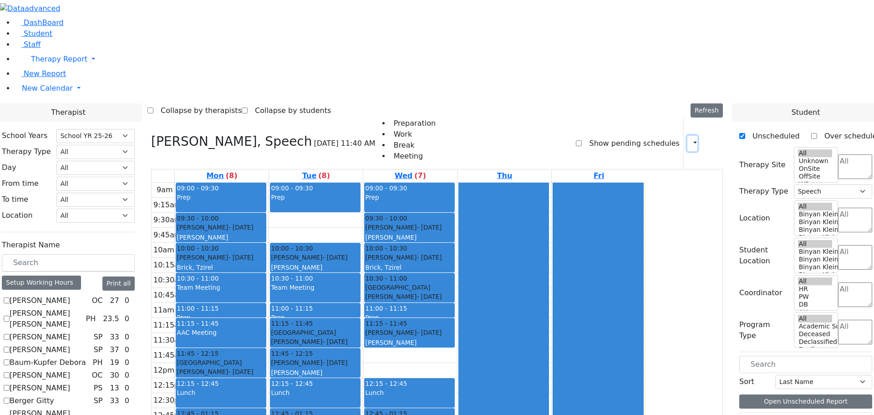
click at [690, 139] on icon "button" at bounding box center [690, 143] width 0 height 9
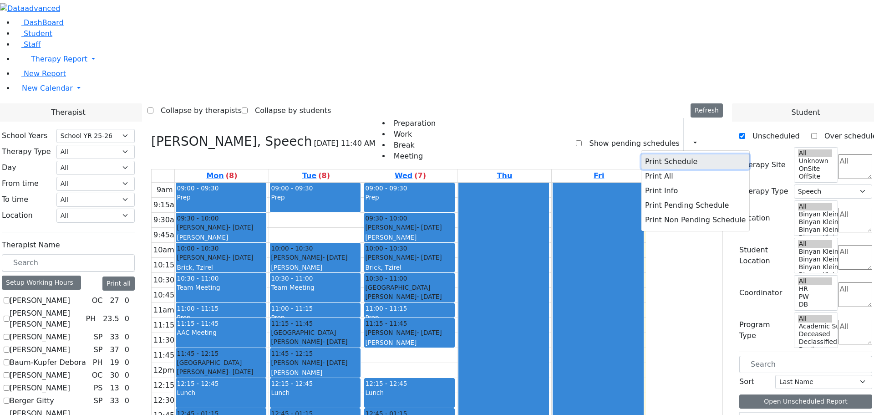
click at [648, 154] on button "Print Schedule" at bounding box center [695, 161] width 108 height 15
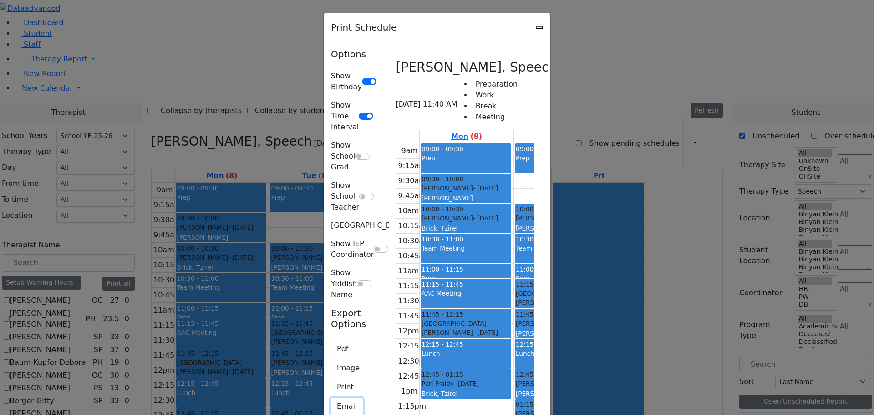
click at [331, 397] on button "Email" at bounding box center [347, 405] width 32 height 17
type input "[EMAIL_ADDRESS][DOMAIN_NAME]"
type textarea "This is schedule for [PERSON_NAME]"
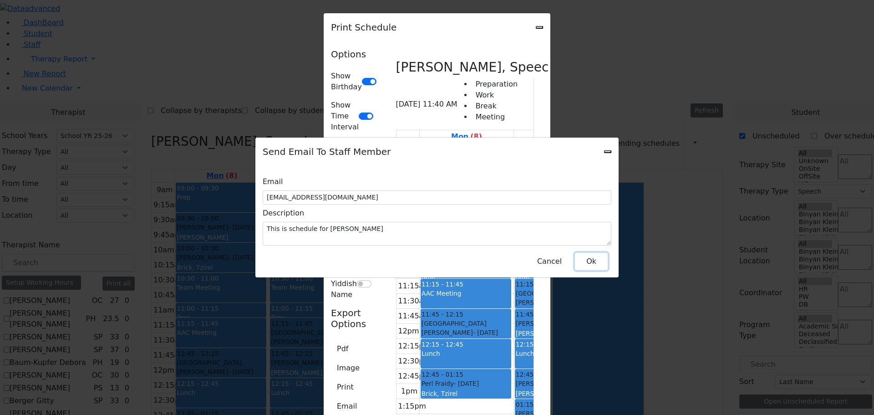
click at [593, 254] on button "Ok" at bounding box center [591, 261] width 33 height 17
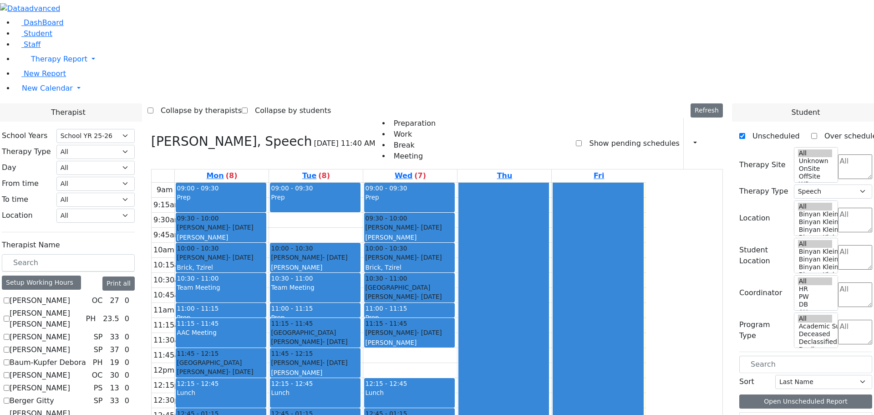
checkbox input "false"
select select
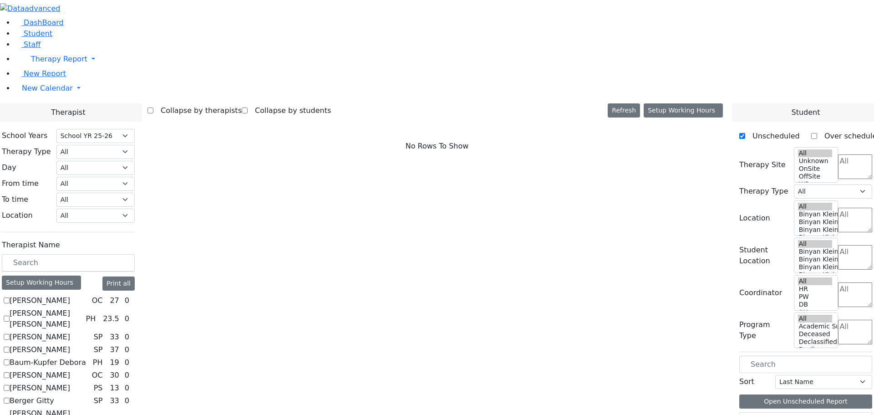
checkbox input "true"
select select "3"
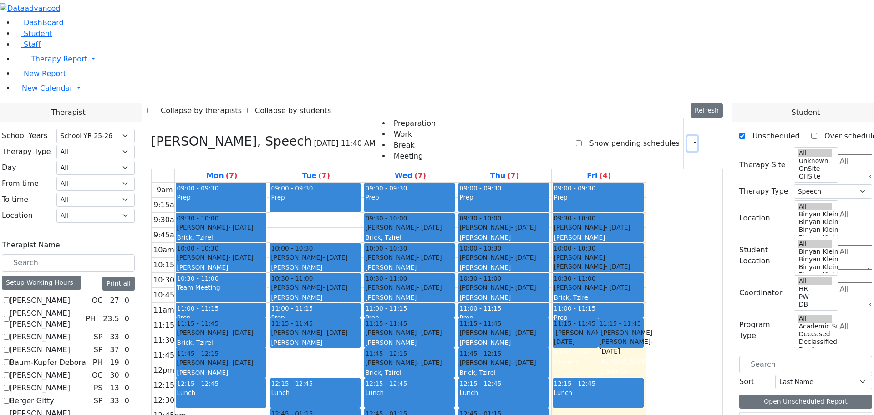
click at [690, 139] on icon "button" at bounding box center [690, 143] width 0 height 9
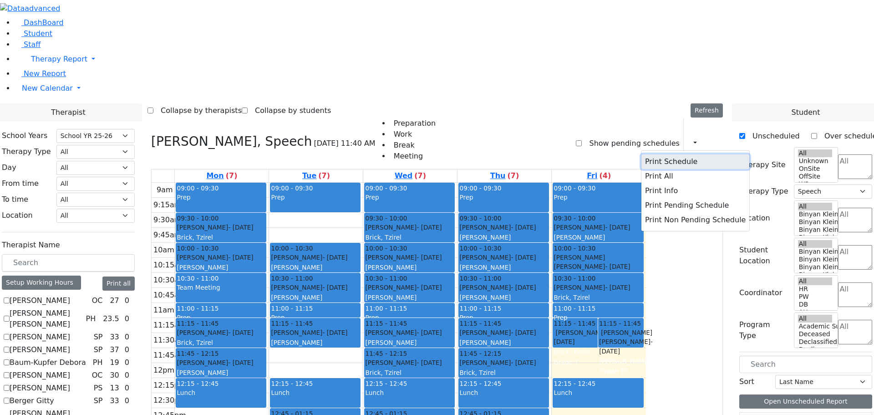
click at [651, 154] on button "Print Schedule" at bounding box center [695, 161] width 108 height 15
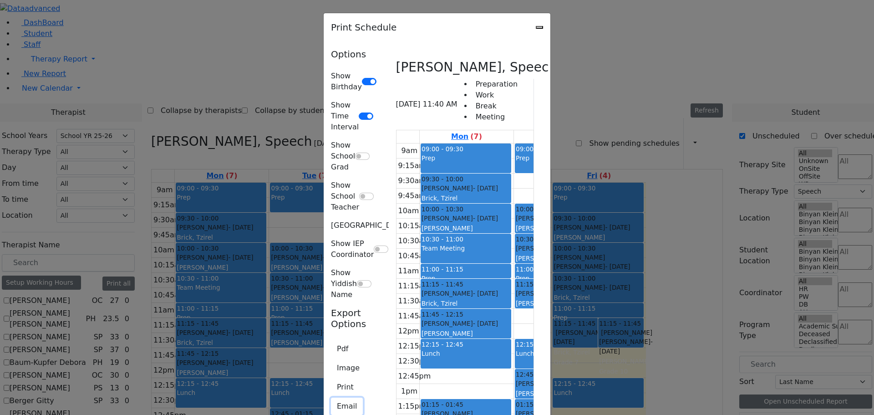
drag, startPoint x: 242, startPoint y: 193, endPoint x: 264, endPoint y: 189, distance: 21.7
click at [331, 397] on button "Email" at bounding box center [347, 405] width 32 height 17
type input "[EMAIL_ADDRESS][DOMAIN_NAME]"
type textarea "This is schedule for [PERSON_NAME]"
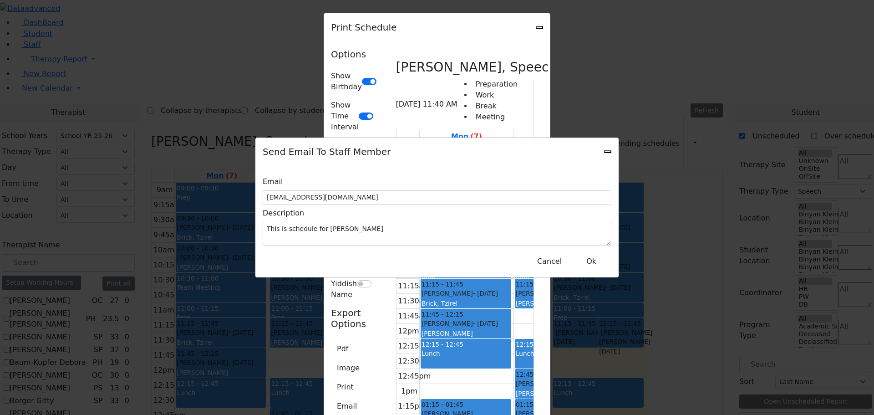
select select "212"
select select "3"
click at [600, 253] on button "Ok" at bounding box center [591, 261] width 33 height 17
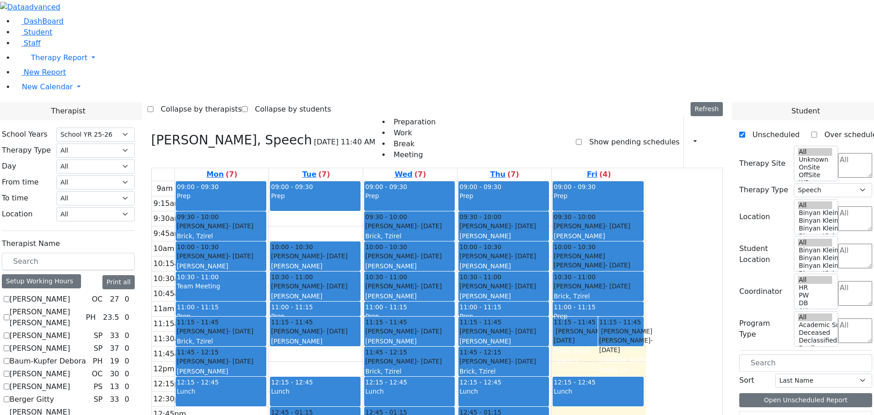
scroll to position [660, 0]
checkbox input "false"
select select
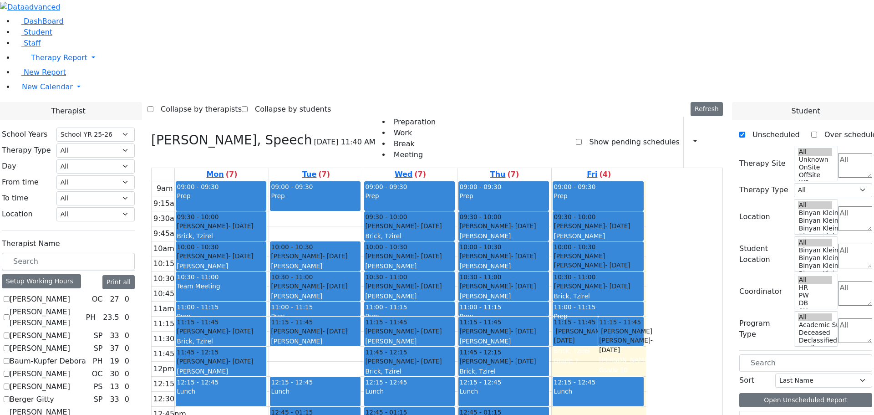
scroll to position [0, 0]
